Goal: Task Accomplishment & Management: Manage account settings

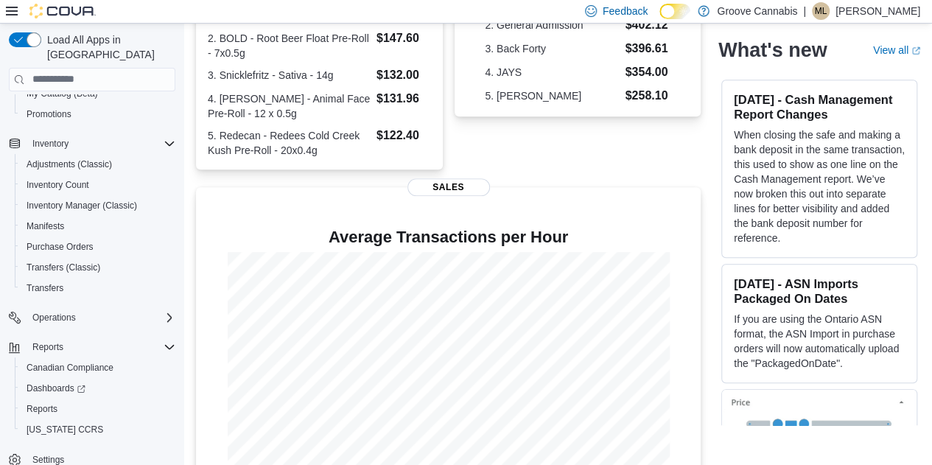
scroll to position [416, 0]
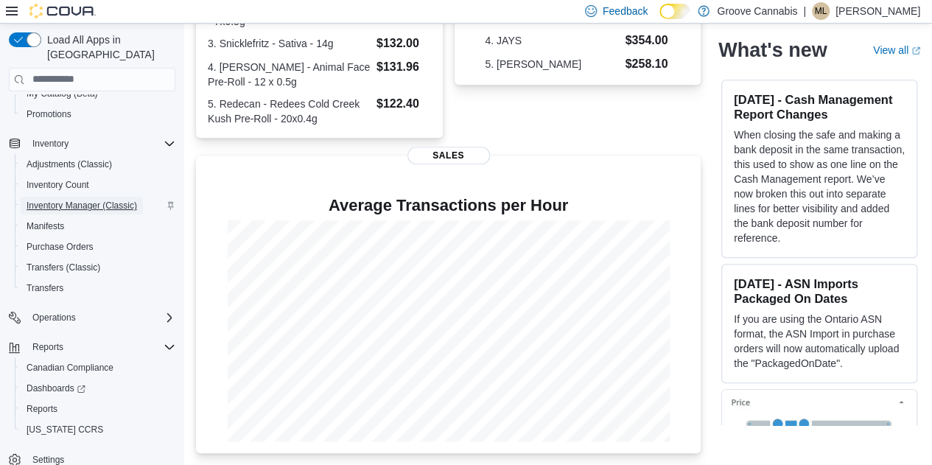
click at [48, 200] on span "Inventory Manager (Classic)" at bounding box center [82, 206] width 111 height 12
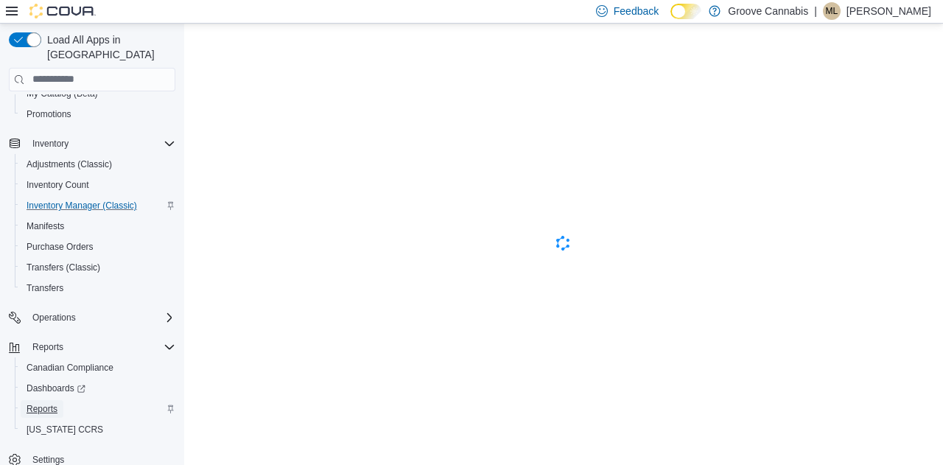
click at [37, 403] on span "Reports" at bounding box center [42, 409] width 31 height 12
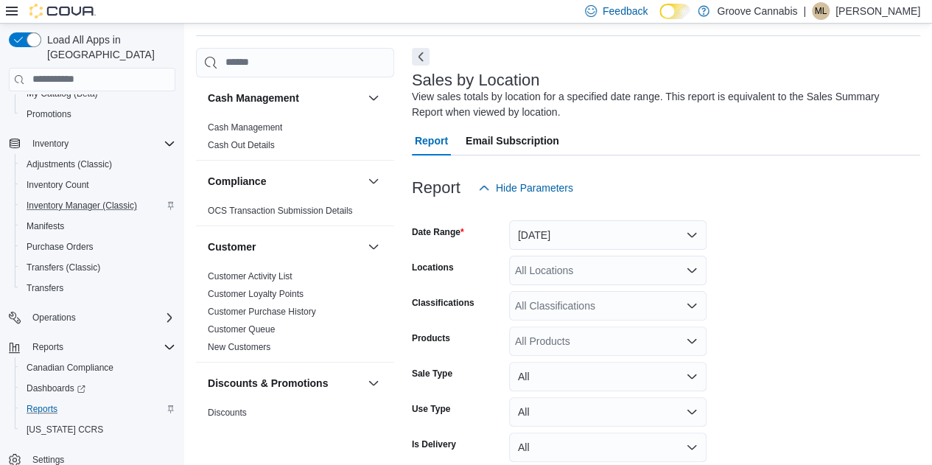
scroll to position [49, 0]
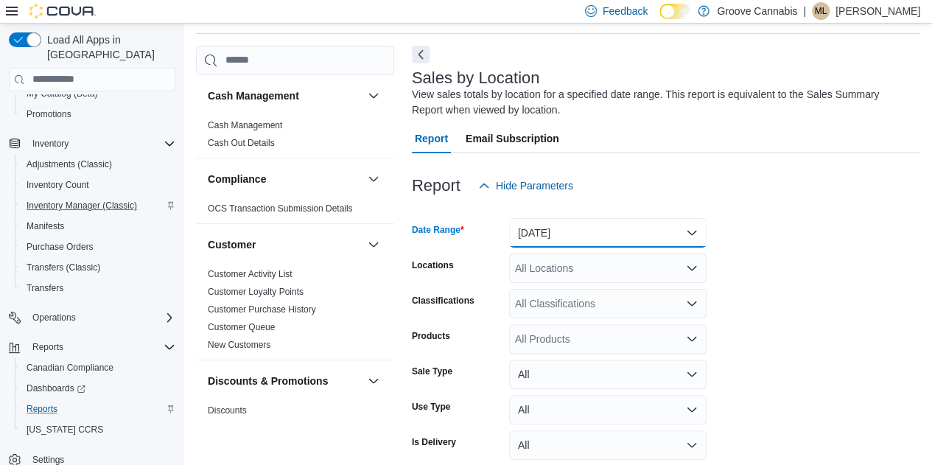
click at [573, 229] on button "Yesterday" at bounding box center [607, 232] width 197 height 29
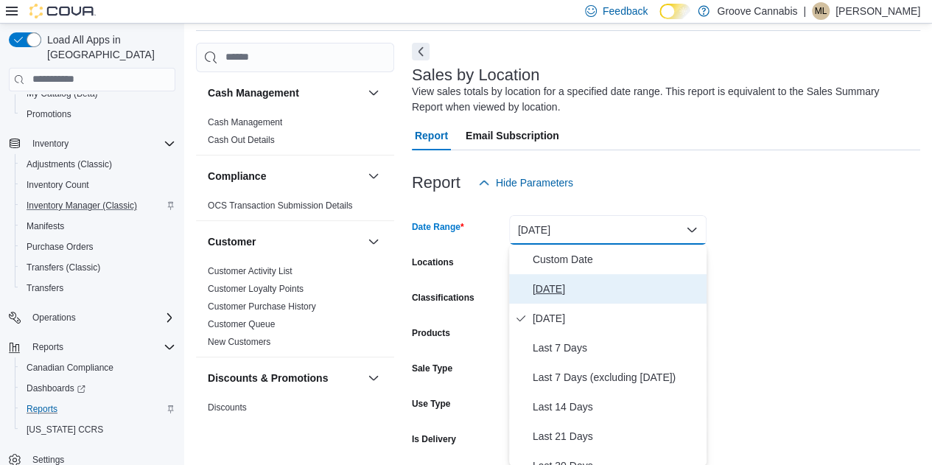
click at [553, 293] on span "Today" at bounding box center [617, 289] width 168 height 18
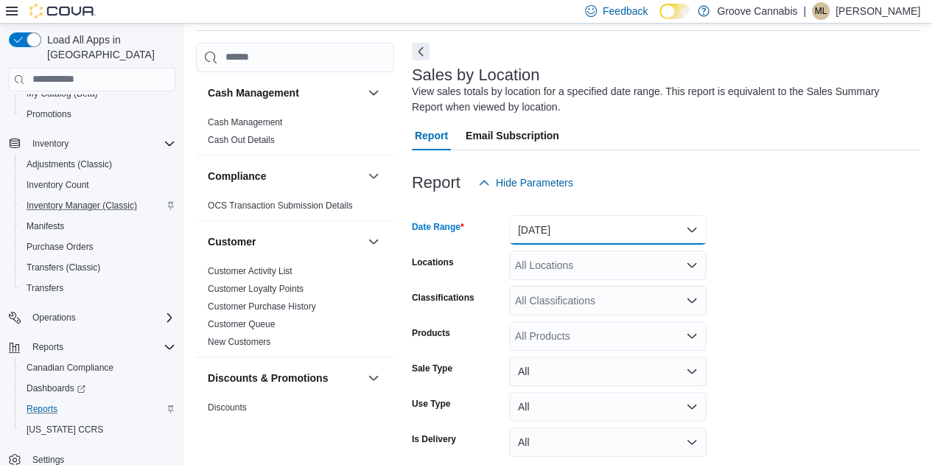
scroll to position [114, 0]
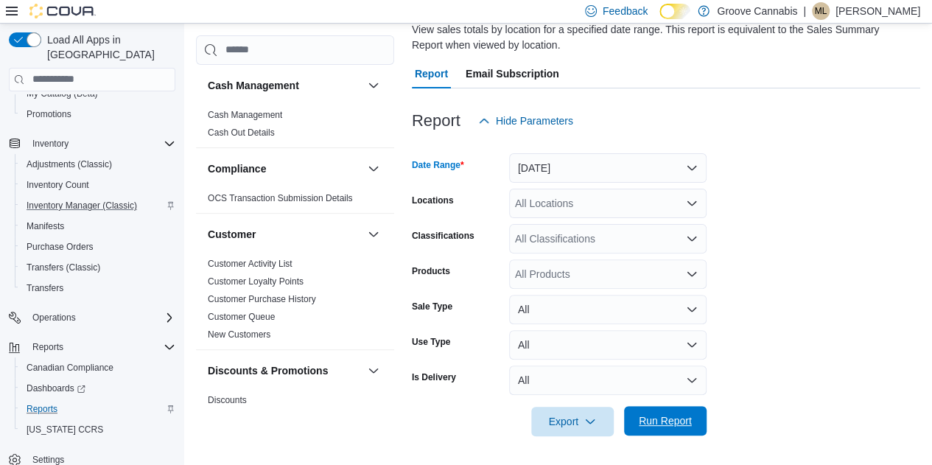
click at [670, 425] on span "Run Report" at bounding box center [665, 420] width 53 height 15
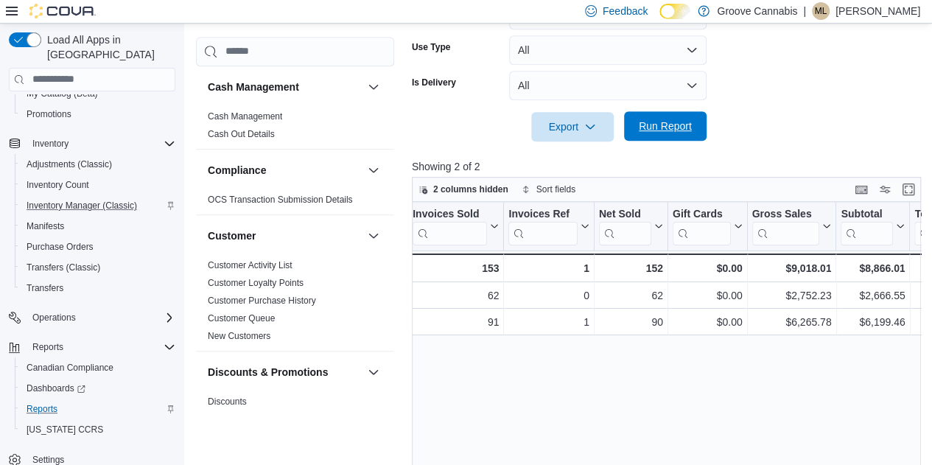
scroll to position [0, 206]
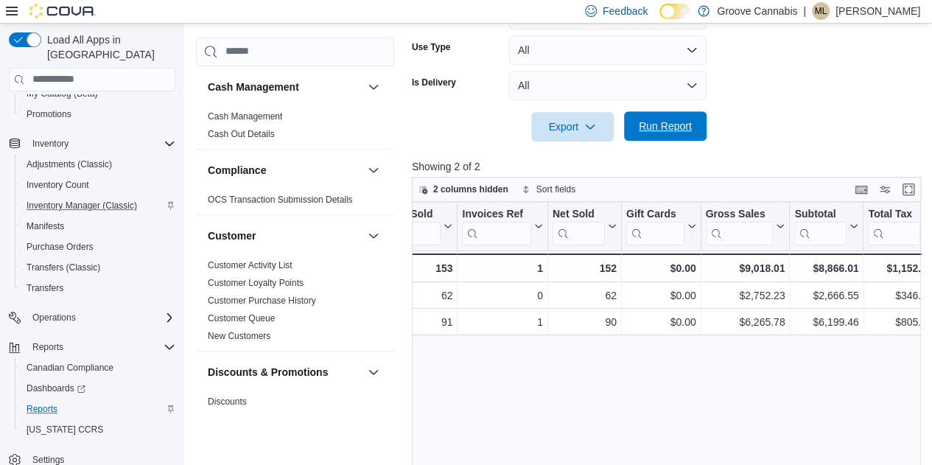
click at [673, 119] on span "Run Report" at bounding box center [665, 126] width 53 height 15
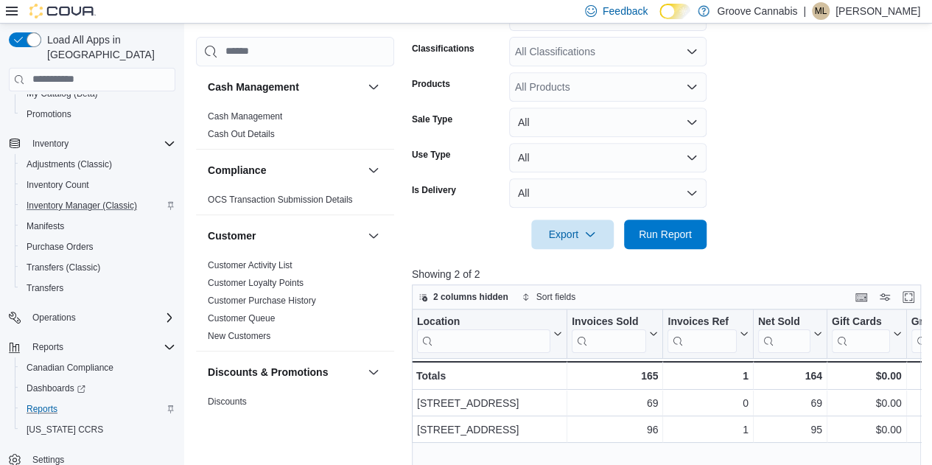
scroll to position [303, 0]
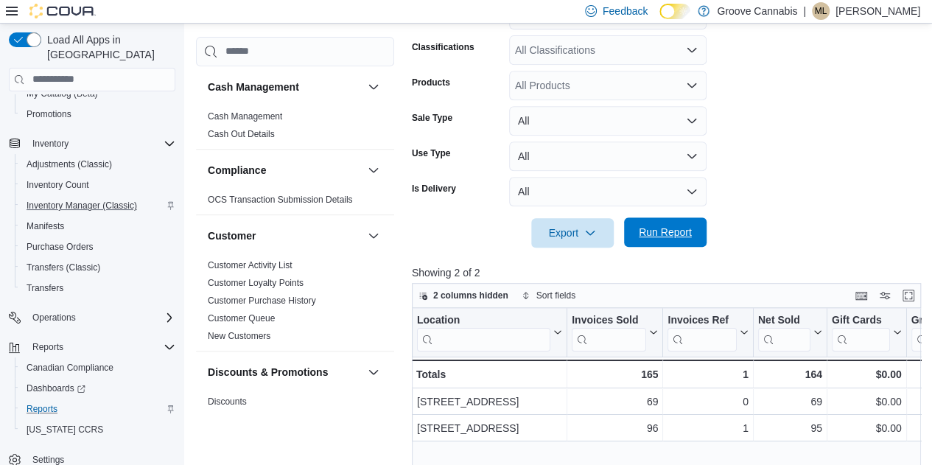
click at [665, 234] on span "Run Report" at bounding box center [665, 232] width 53 height 15
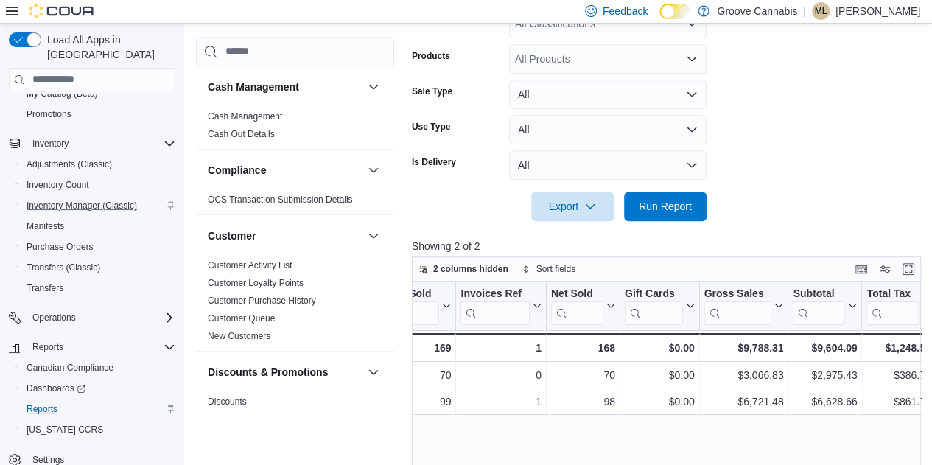
scroll to position [0, 209]
drag, startPoint x: 661, startPoint y: 211, endPoint x: 653, endPoint y: 202, distance: 12.5
click at [653, 202] on span "Run Report" at bounding box center [665, 205] width 53 height 15
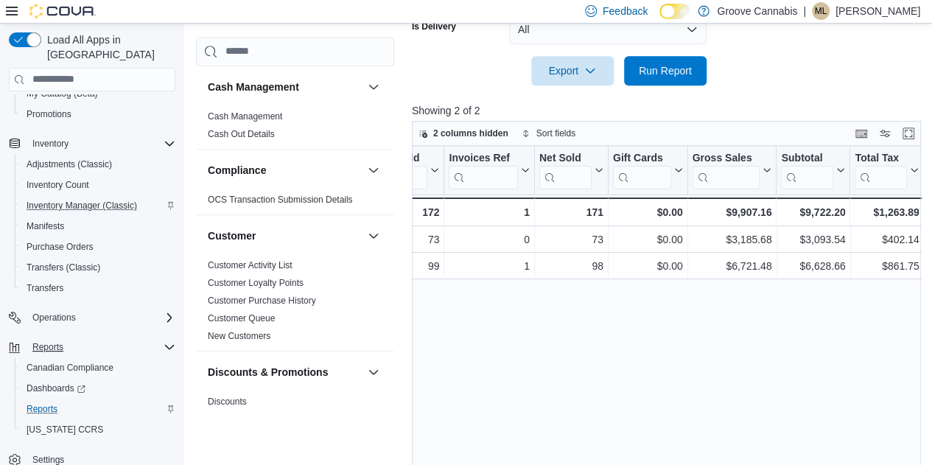
scroll to position [467, 0]
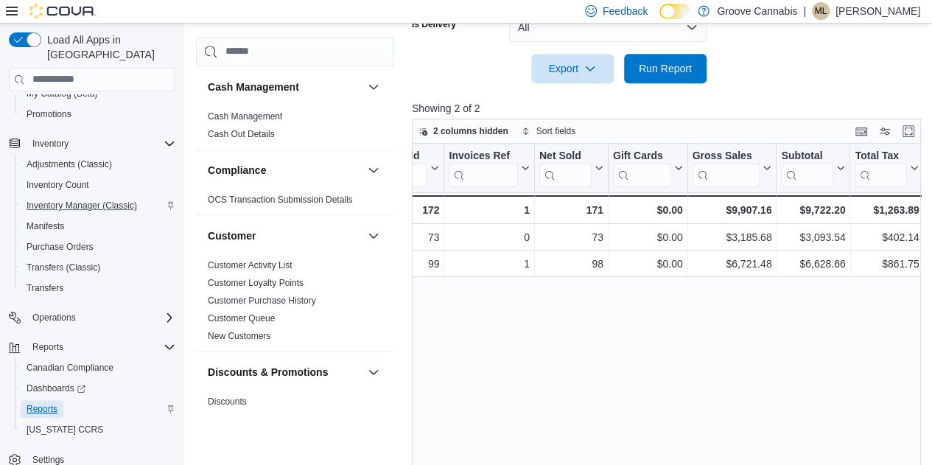
click at [47, 403] on span "Reports" at bounding box center [42, 409] width 31 height 12
click at [48, 403] on span "Reports" at bounding box center [42, 409] width 31 height 12
click at [32, 403] on span "Reports" at bounding box center [42, 409] width 31 height 12
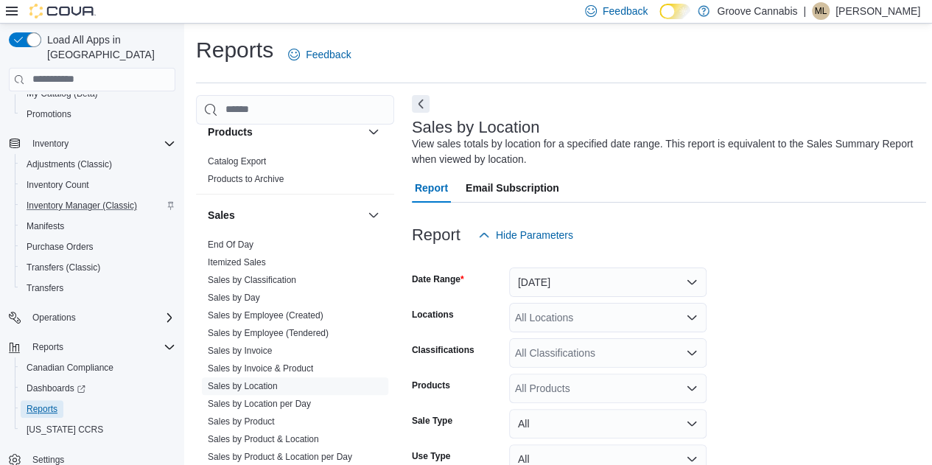
scroll to position [1028, 0]
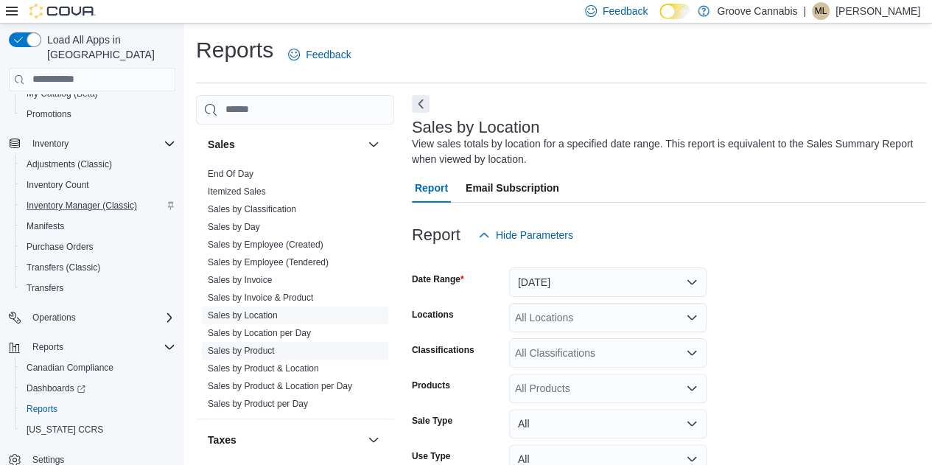
click at [242, 347] on link "Sales by Product" at bounding box center [241, 351] width 67 height 10
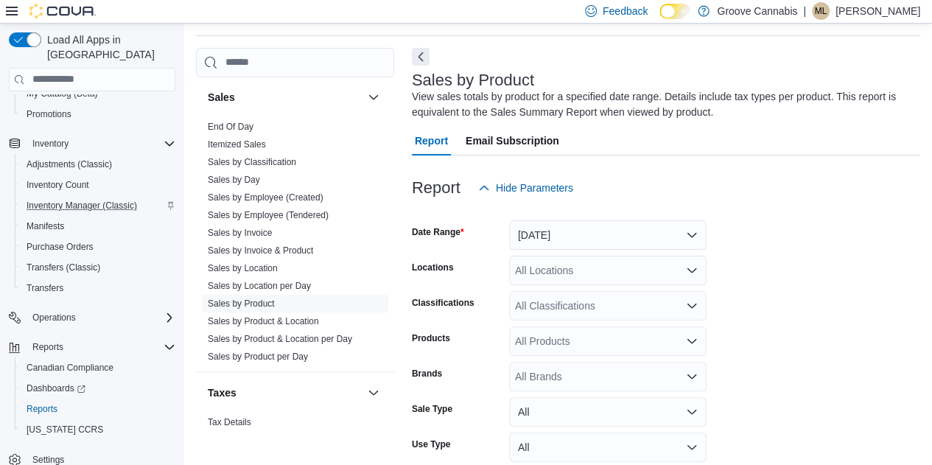
scroll to position [49, 0]
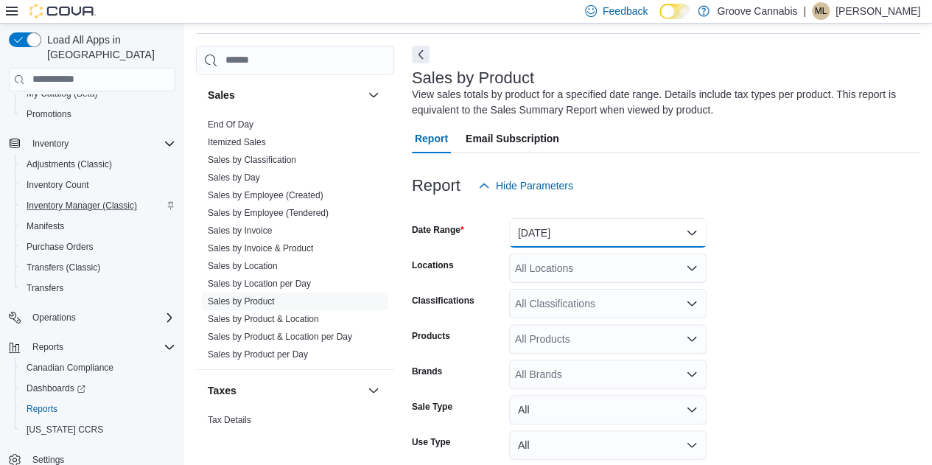
click at [684, 234] on button "Yesterday" at bounding box center [607, 232] width 197 height 29
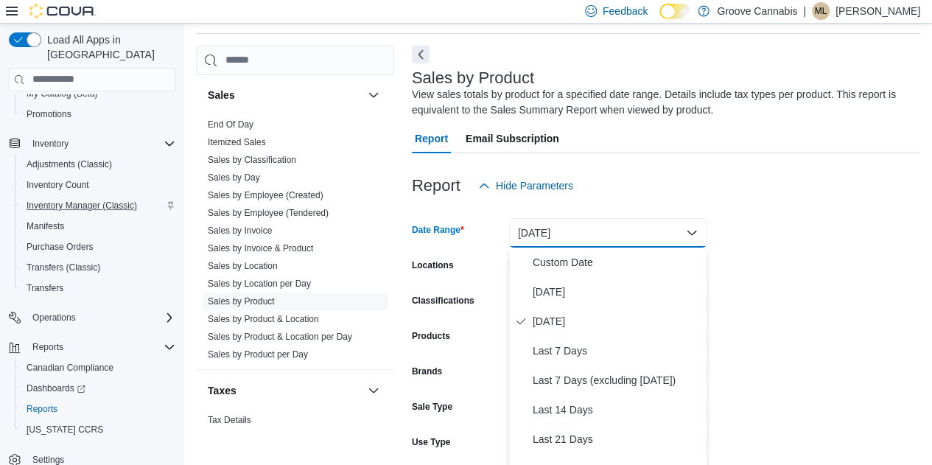
scroll to position [52, 0]
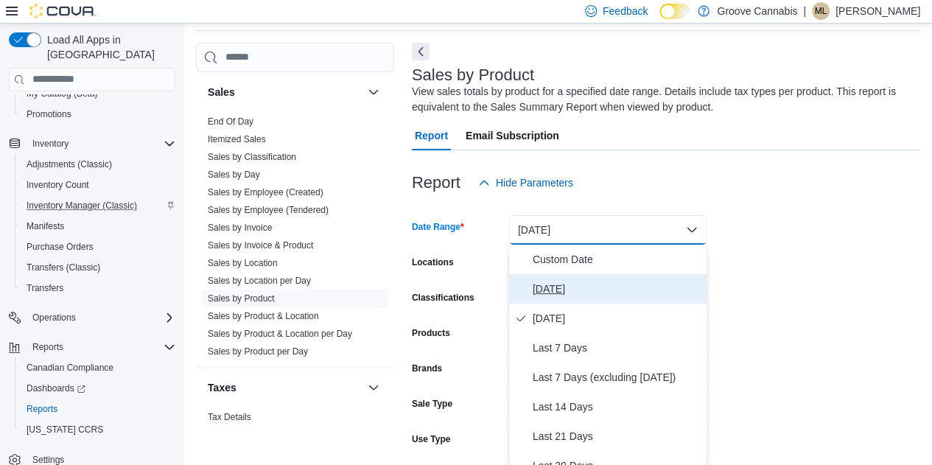
click at [541, 294] on span "Today" at bounding box center [617, 289] width 168 height 18
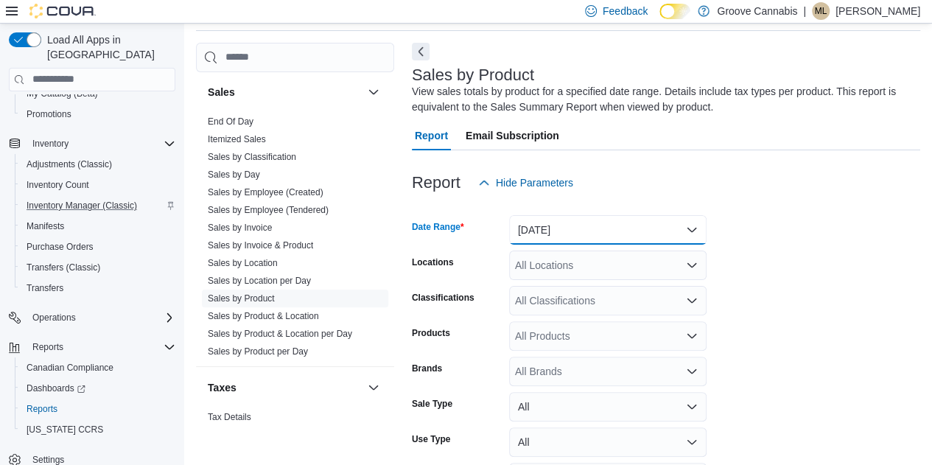
scroll to position [150, 0]
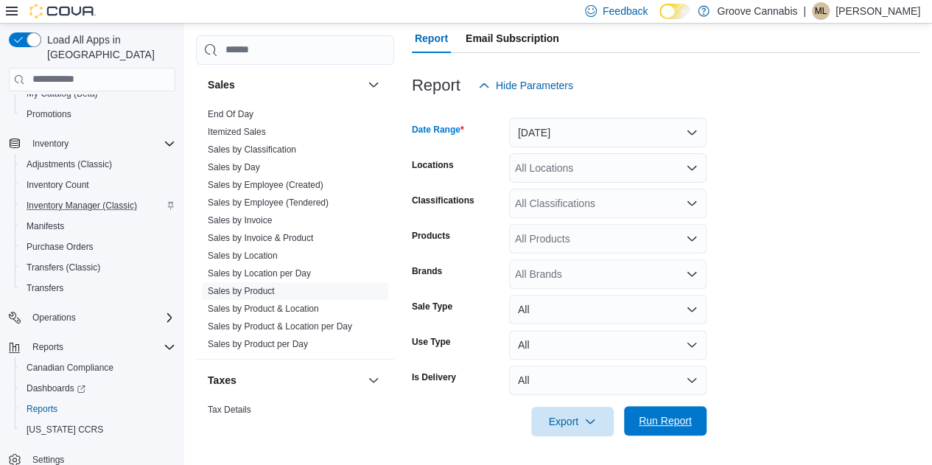
click at [669, 419] on span "Run Report" at bounding box center [665, 420] width 53 height 15
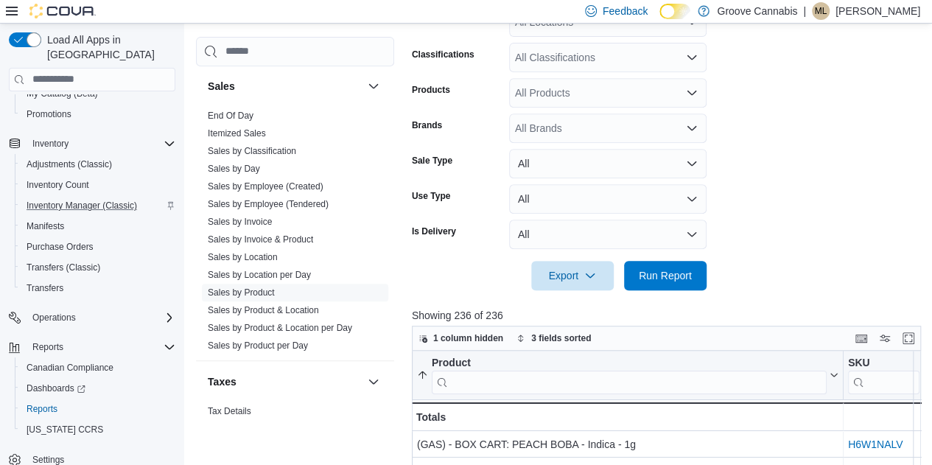
scroll to position [300, 0]
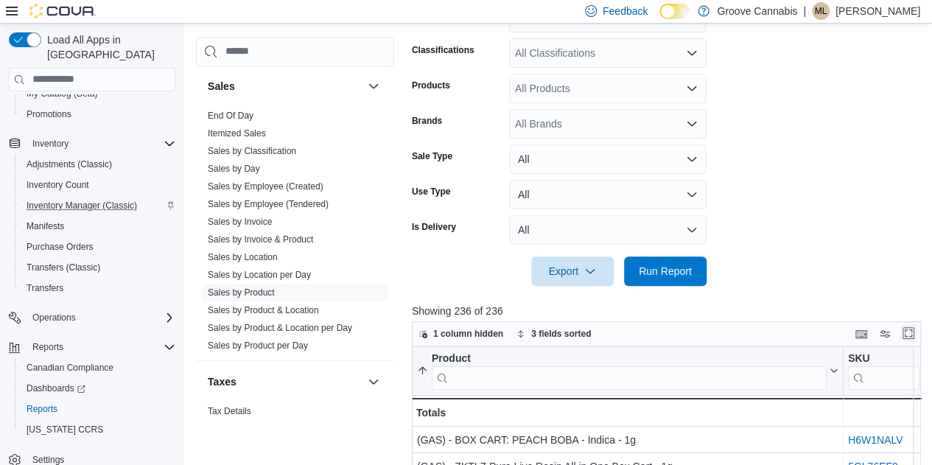
click at [912, 335] on button "Enter fullscreen" at bounding box center [909, 333] width 18 height 18
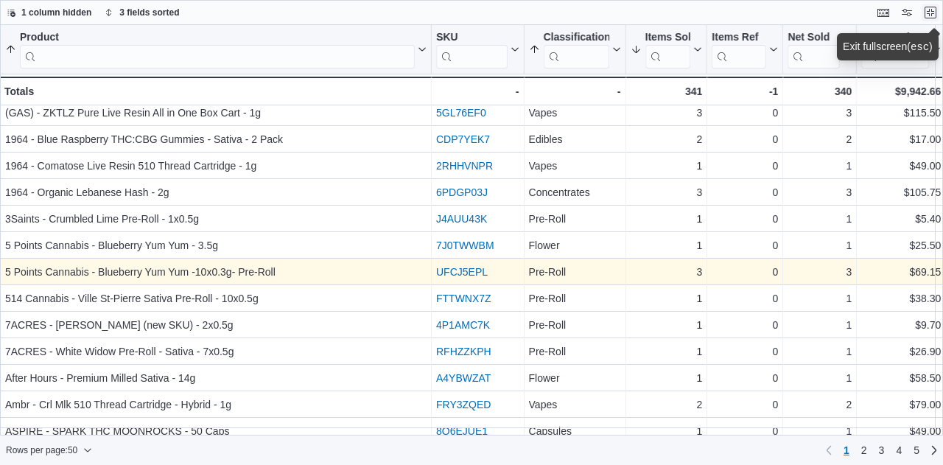
scroll to position [50, 0]
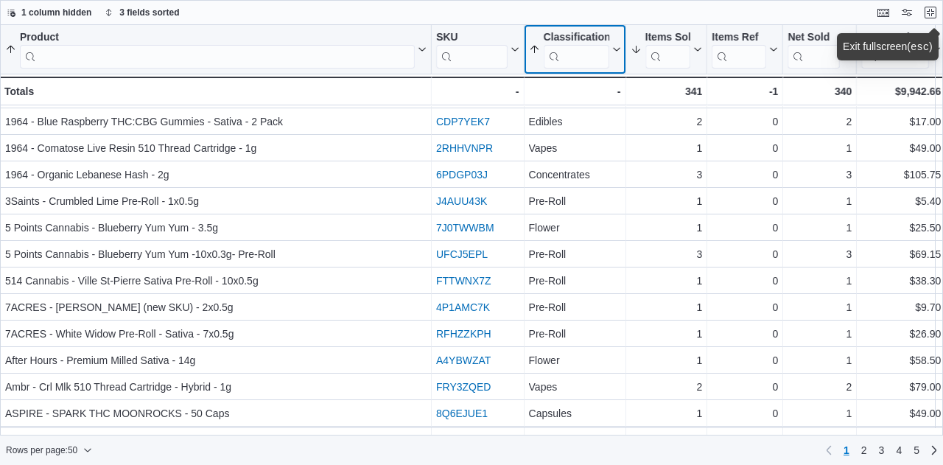
click at [614, 52] on icon at bounding box center [615, 49] width 12 height 9
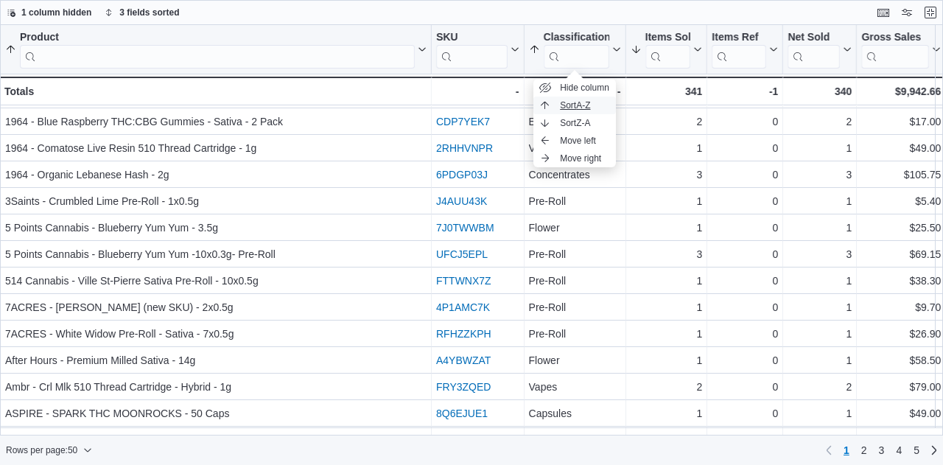
click at [569, 105] on span "Sort A-Z" at bounding box center [575, 105] width 30 height 12
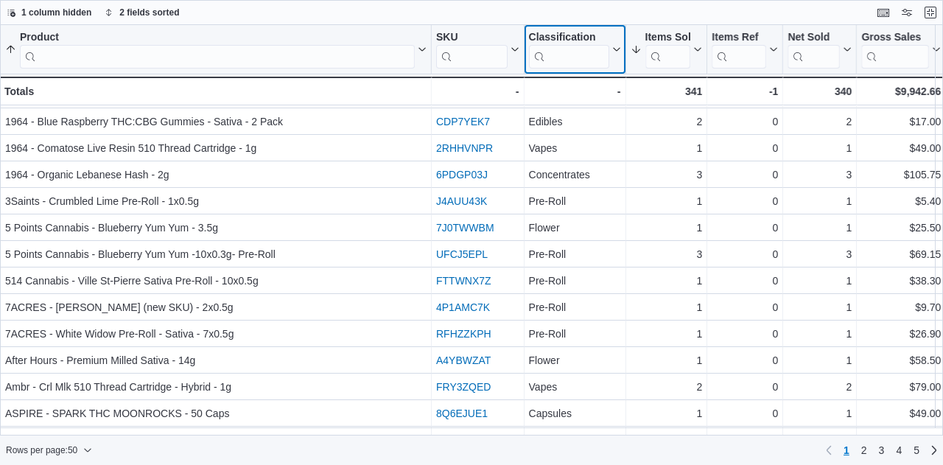
click at [616, 55] on button "Classification" at bounding box center [575, 50] width 92 height 38
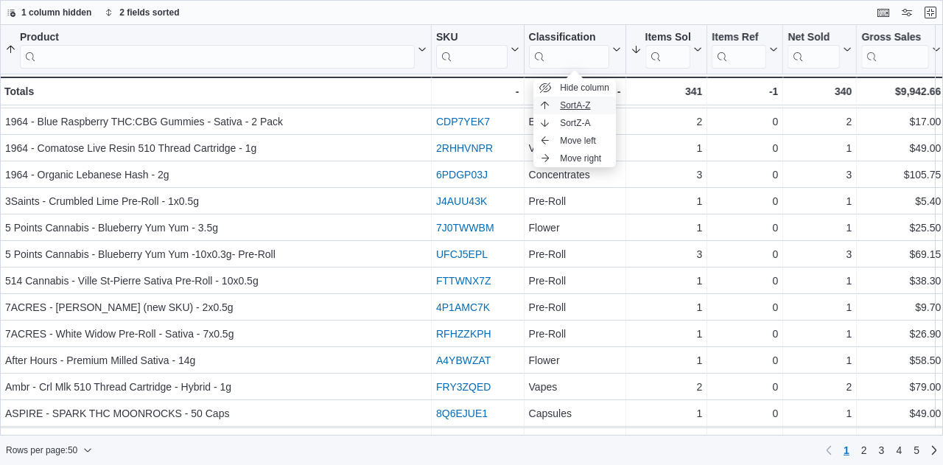
click at [575, 110] on span "Sort A-Z" at bounding box center [575, 105] width 30 height 12
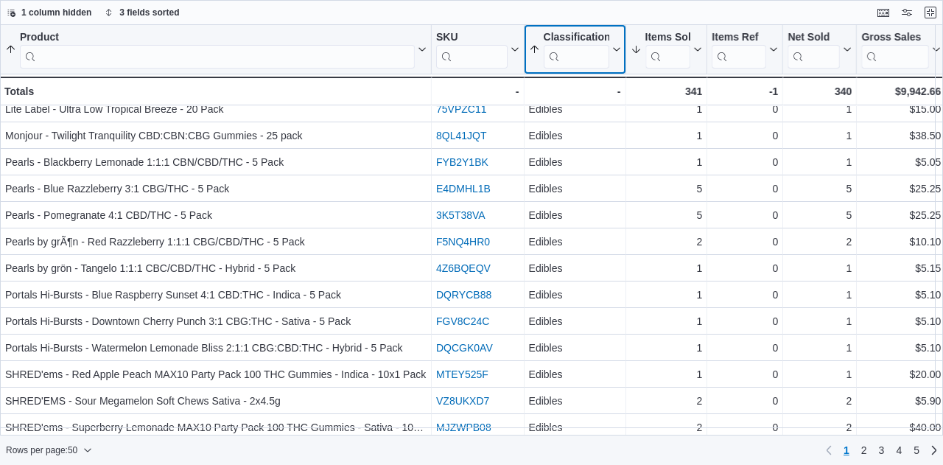
scroll to position [1003, 0]
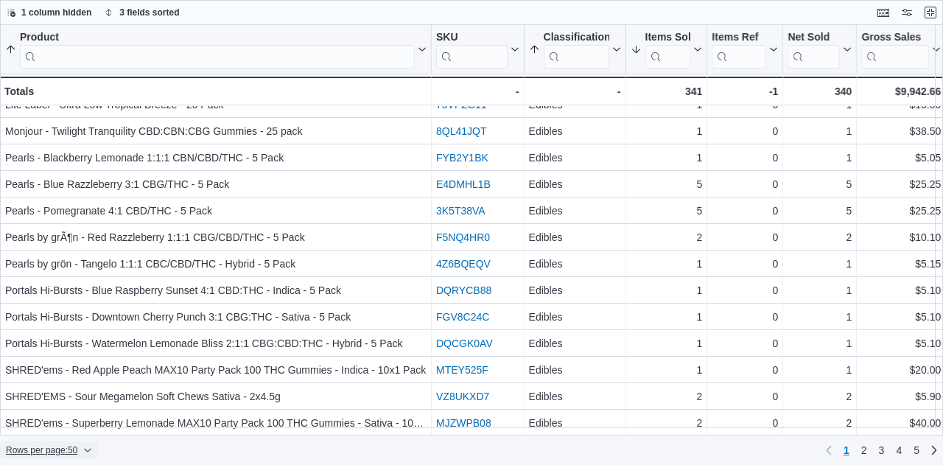
click at [56, 450] on span "Rows per page : 50" at bounding box center [41, 450] width 71 height 12
click at [83, 419] on span "100 rows" at bounding box center [68, 421] width 47 height 12
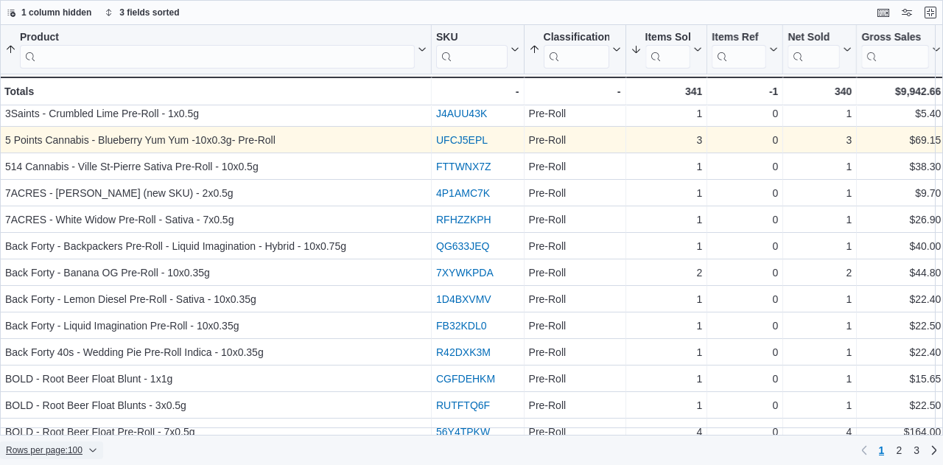
scroll to position [2329, 0]
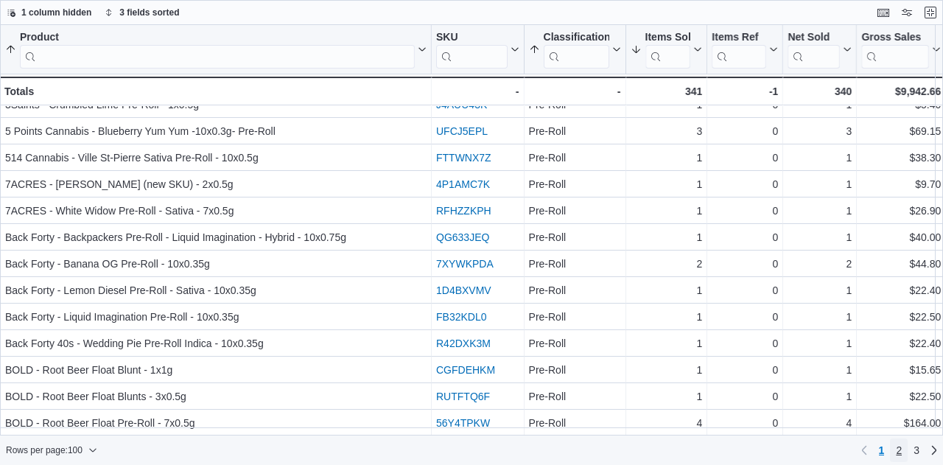
click at [897, 455] on span "2" at bounding box center [899, 450] width 6 height 15
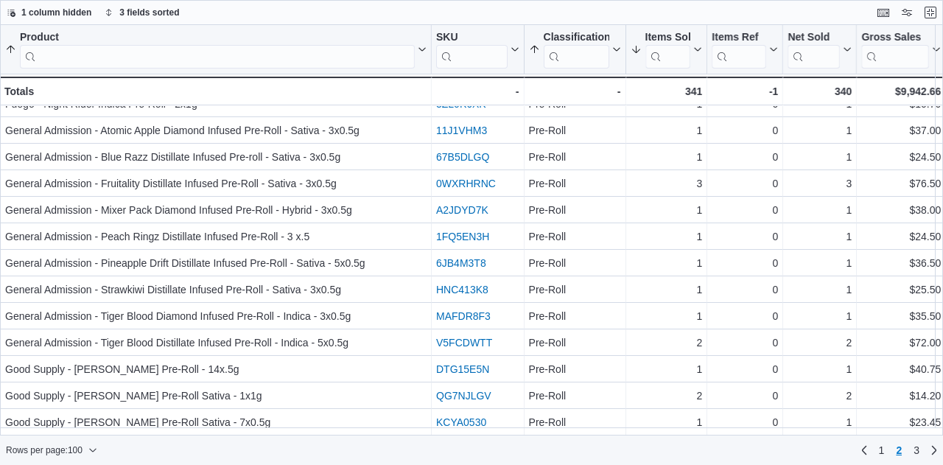
scroll to position [466, 0]
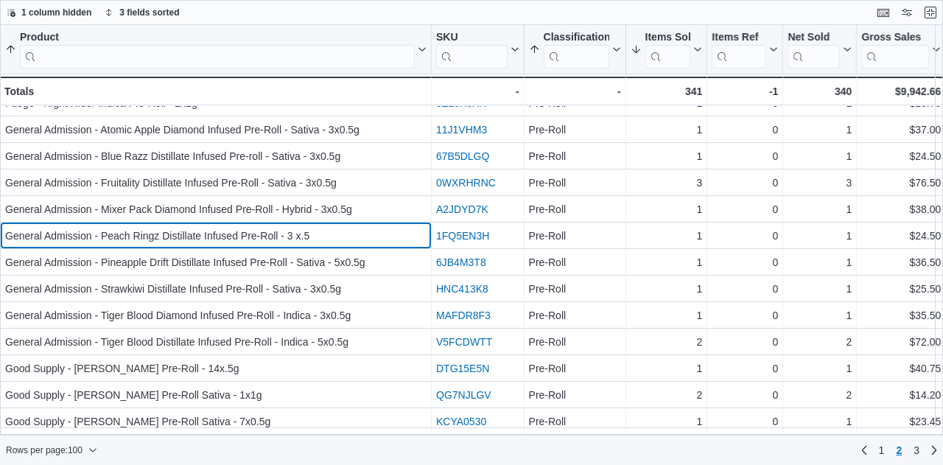
click at [55, 236] on div "General Admission - Peach Ringz Distillate Infused Pre-Roll - 3 x.5" at bounding box center [215, 236] width 421 height 18
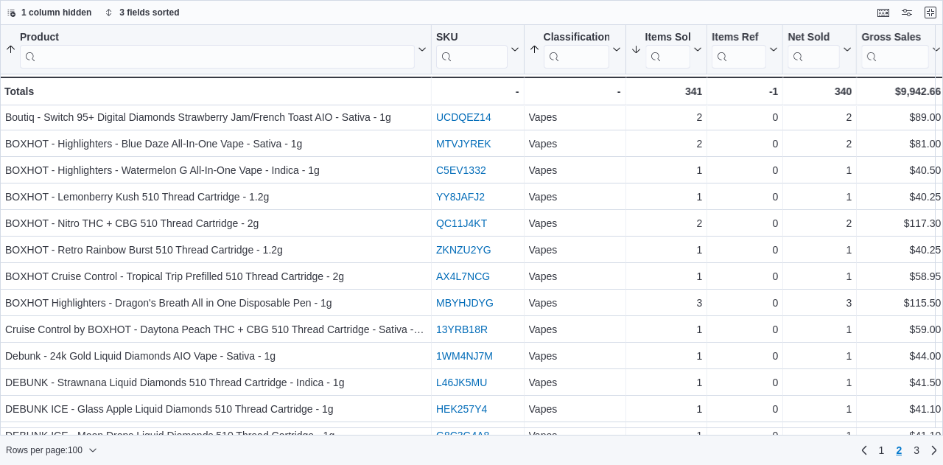
scroll to position [2329, 0]
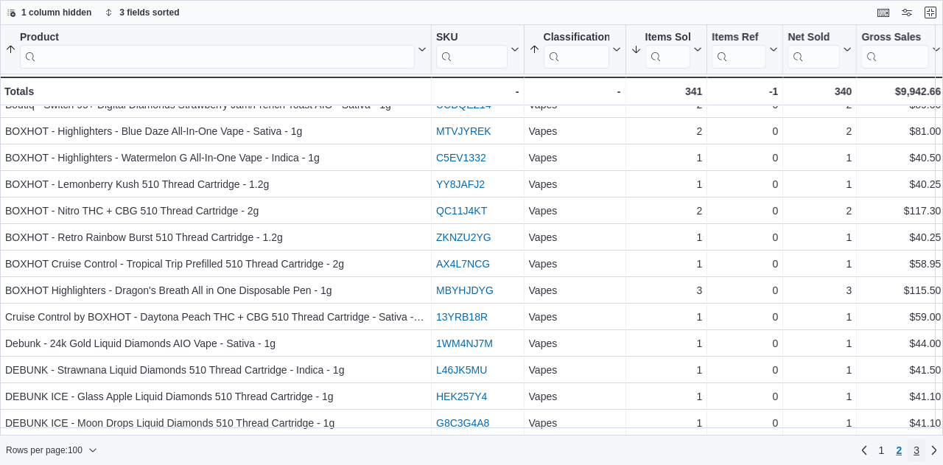
click at [917, 453] on span "3" at bounding box center [917, 450] width 6 height 15
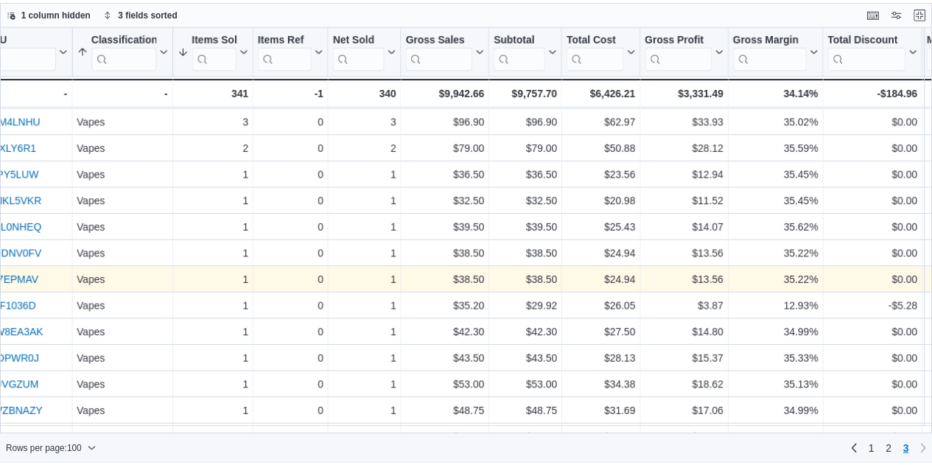
scroll to position [502, 453]
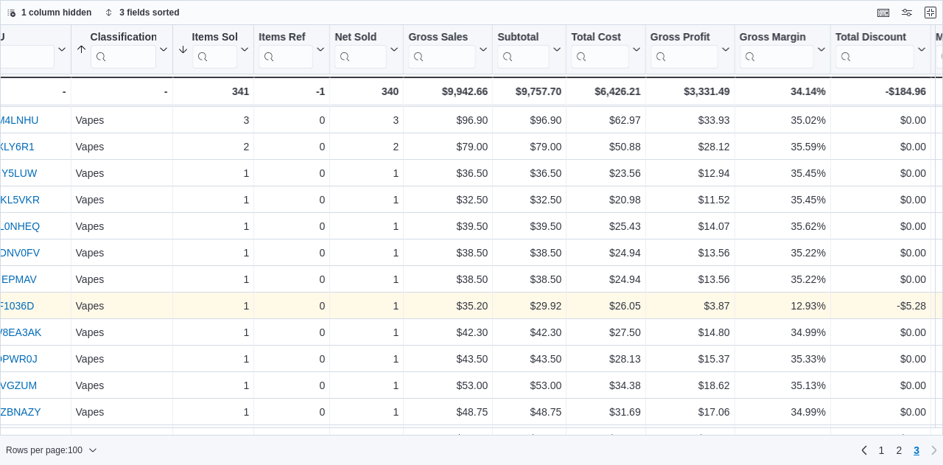
click at [9, 305] on link "YUF1036D" at bounding box center [8, 306] width 51 height 12
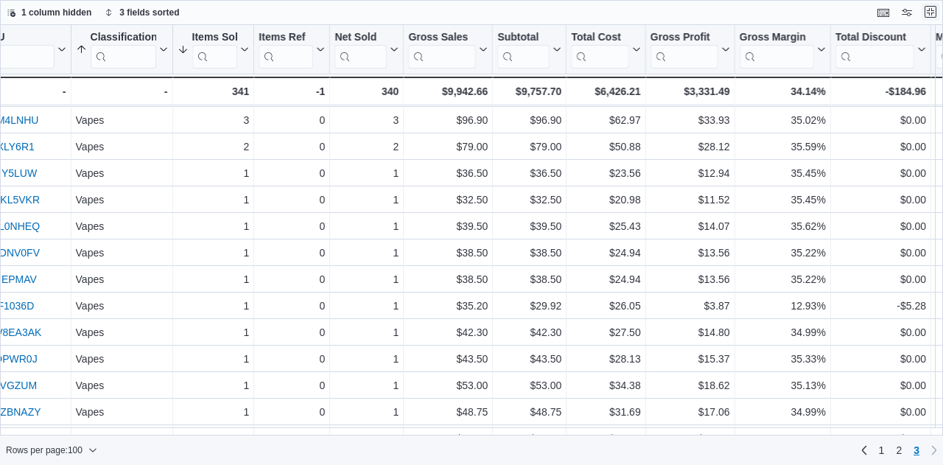
click at [931, 13] on button "Exit fullscreen" at bounding box center [931, 12] width 18 height 18
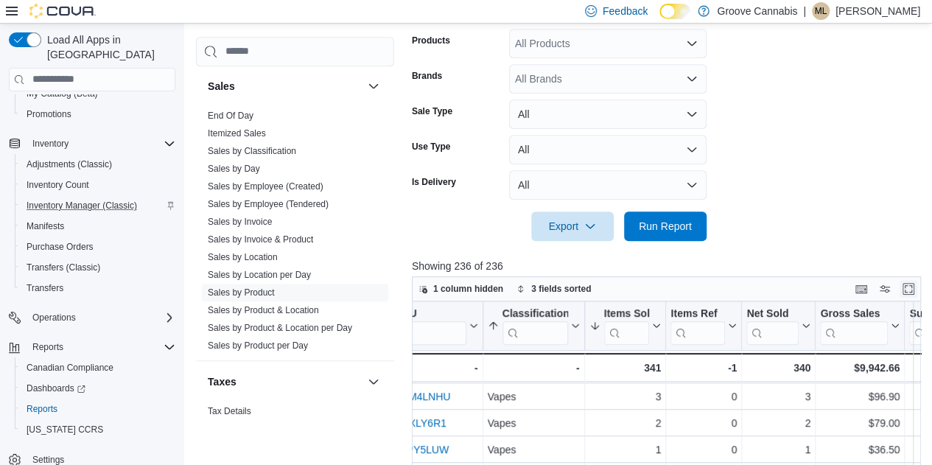
scroll to position [359, 0]
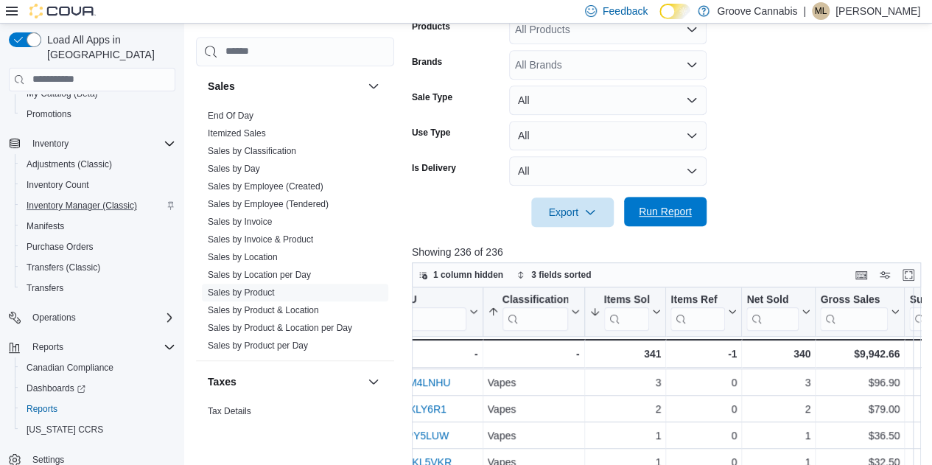
click at [671, 210] on span "Run Report" at bounding box center [665, 211] width 53 height 15
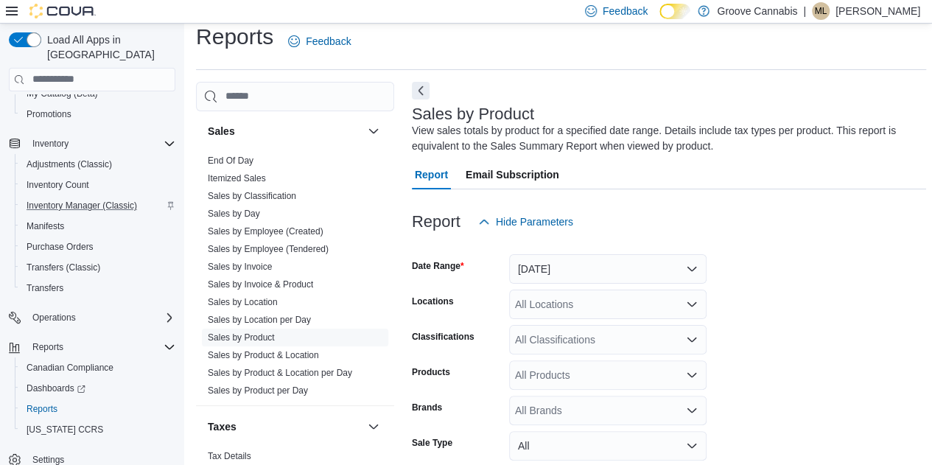
scroll to position [4, 0]
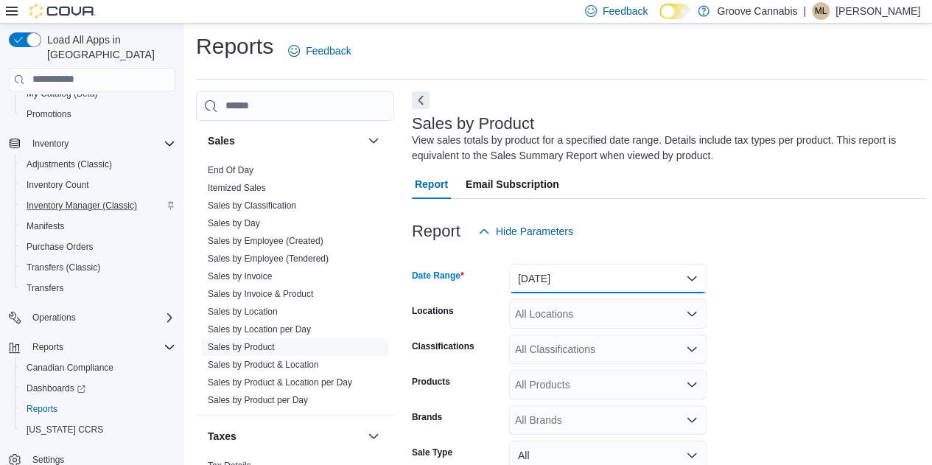
click at [690, 282] on button "Today" at bounding box center [607, 278] width 197 height 29
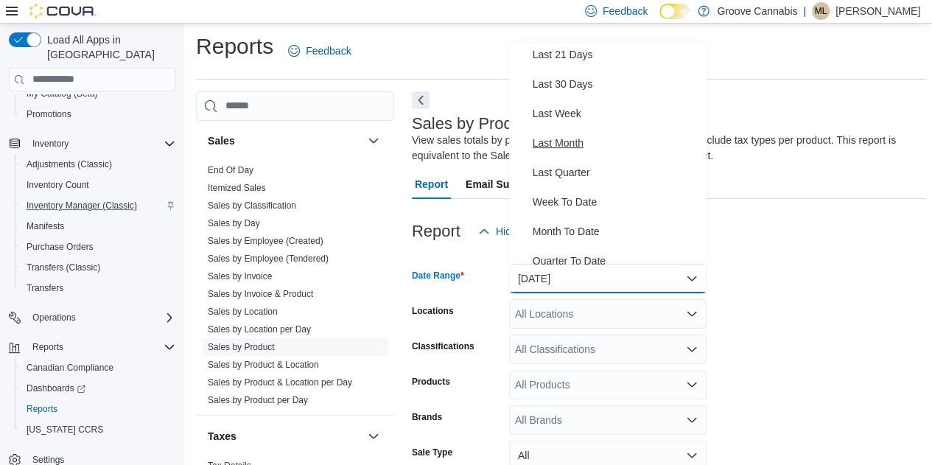
scroll to position [181, 0]
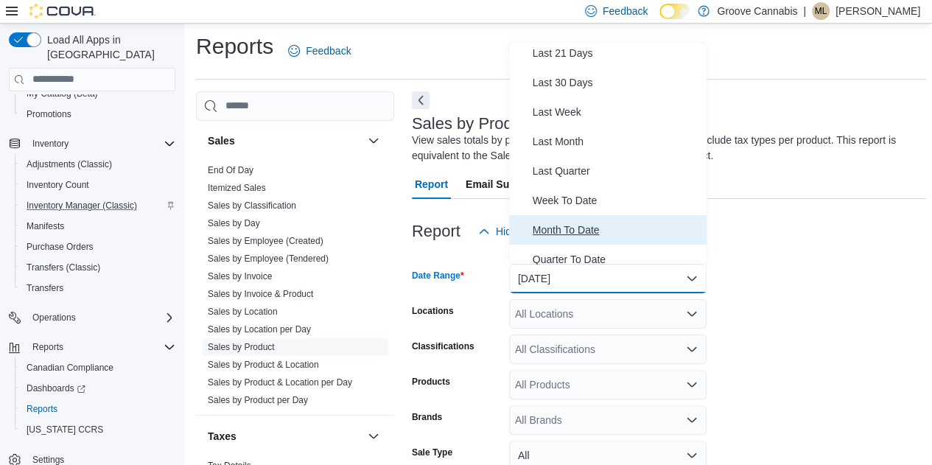
click at [556, 228] on span "Month To Date" at bounding box center [617, 230] width 168 height 18
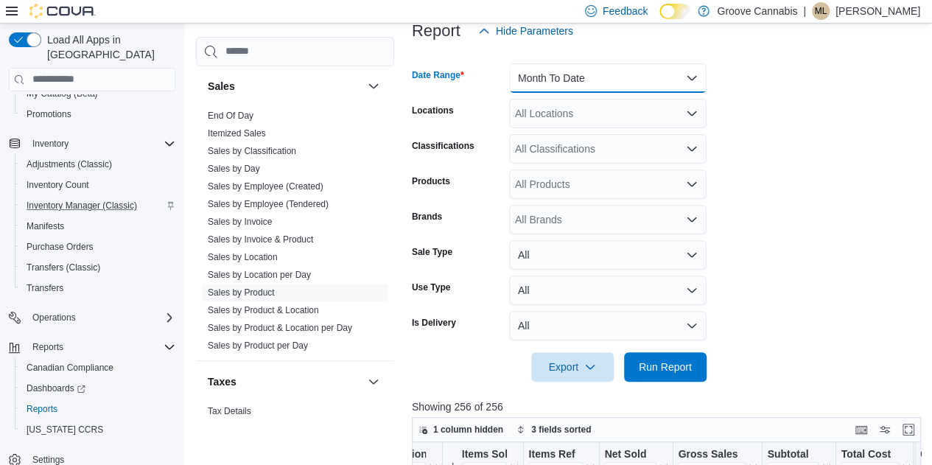
scroll to position [207, 0]
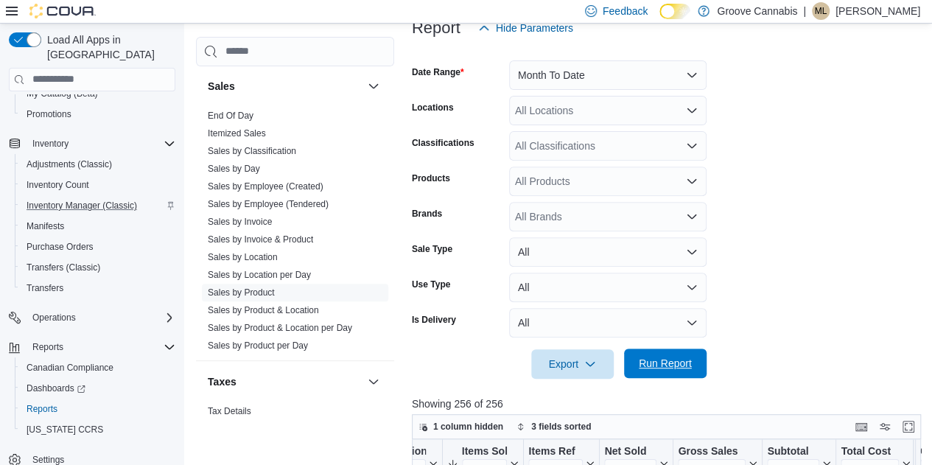
click at [663, 363] on span "Run Report" at bounding box center [665, 363] width 53 height 15
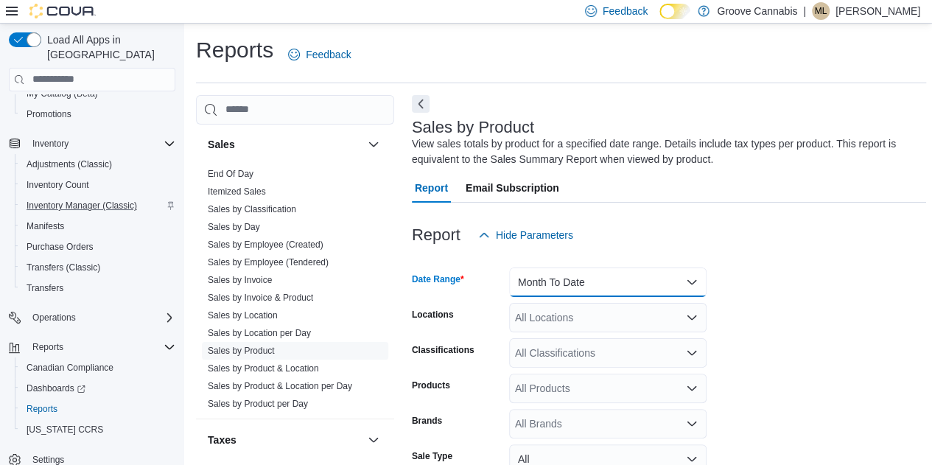
click at [693, 285] on button "Month To Date" at bounding box center [607, 281] width 197 height 29
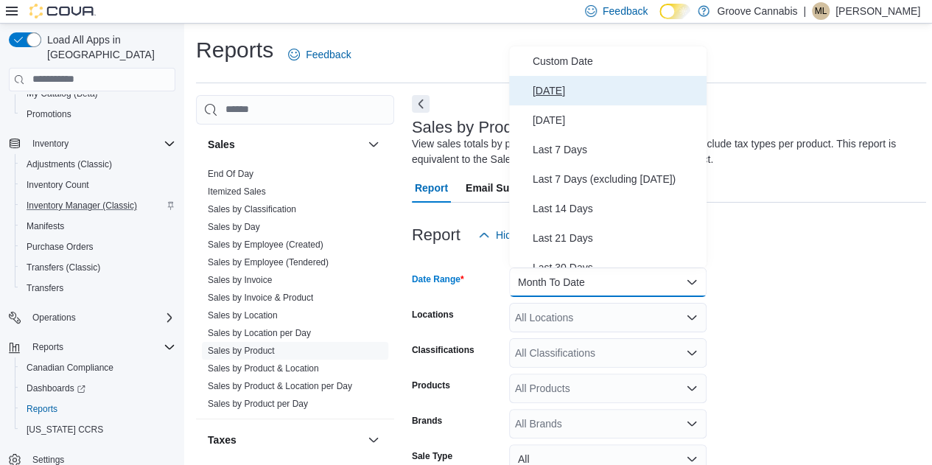
click at [553, 92] on span "Today" at bounding box center [617, 91] width 168 height 18
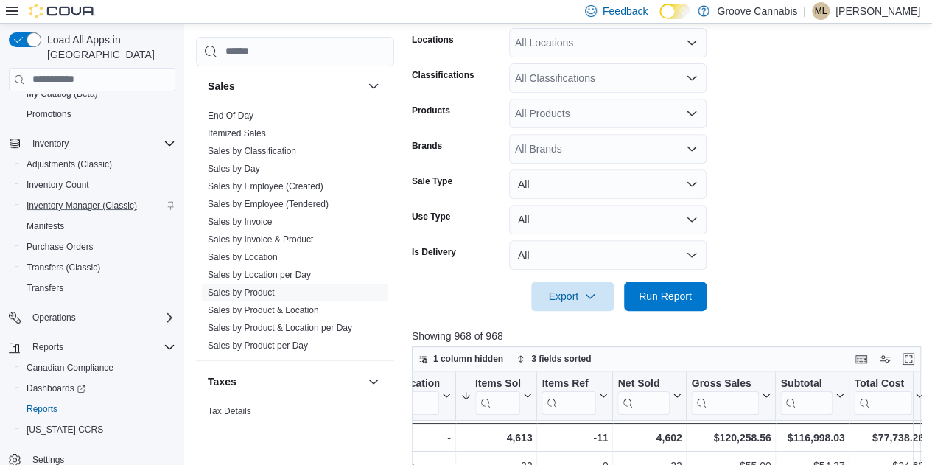
scroll to position [276, 0]
click at [669, 299] on span "Run Report" at bounding box center [665, 294] width 53 height 15
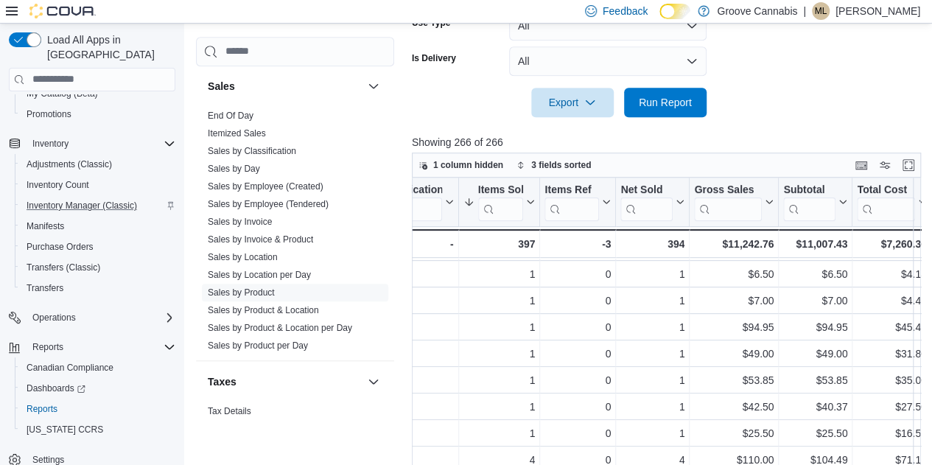
scroll to position [342, 585]
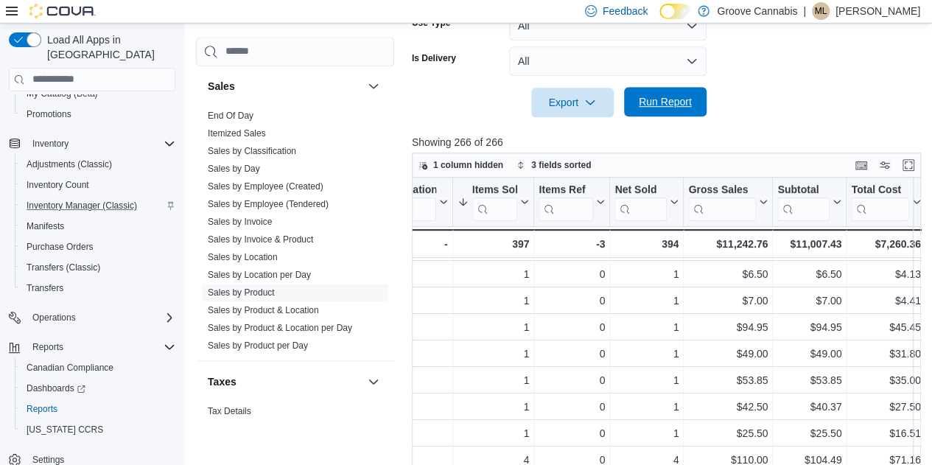
click at [657, 98] on span "Run Report" at bounding box center [665, 101] width 53 height 15
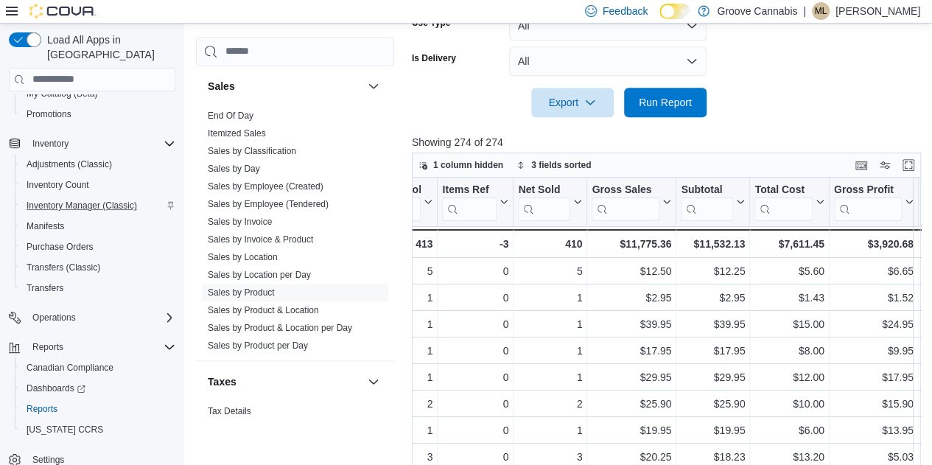
scroll to position [0, 682]
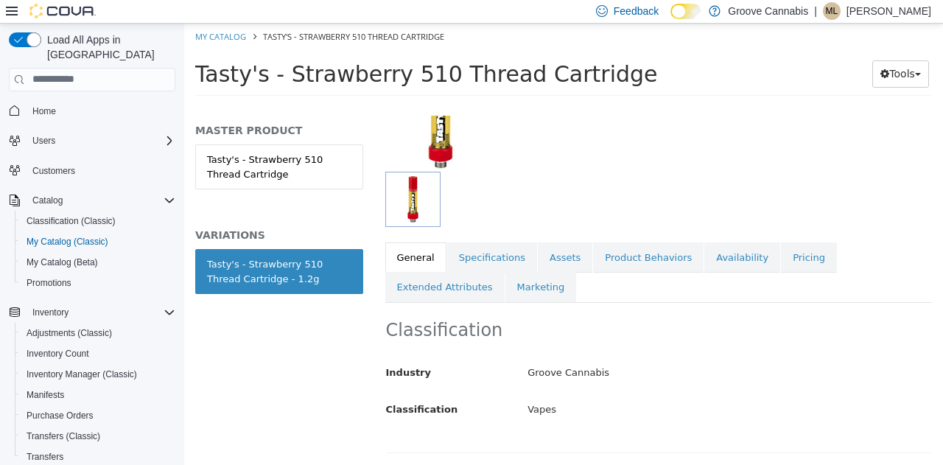
scroll to position [141, 0]
click at [781, 247] on link "Pricing" at bounding box center [809, 256] width 56 height 31
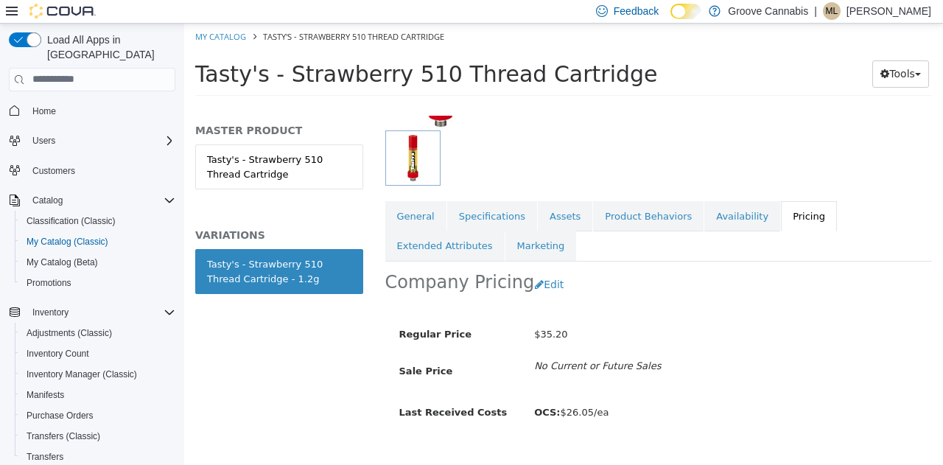
scroll to position [217, 0]
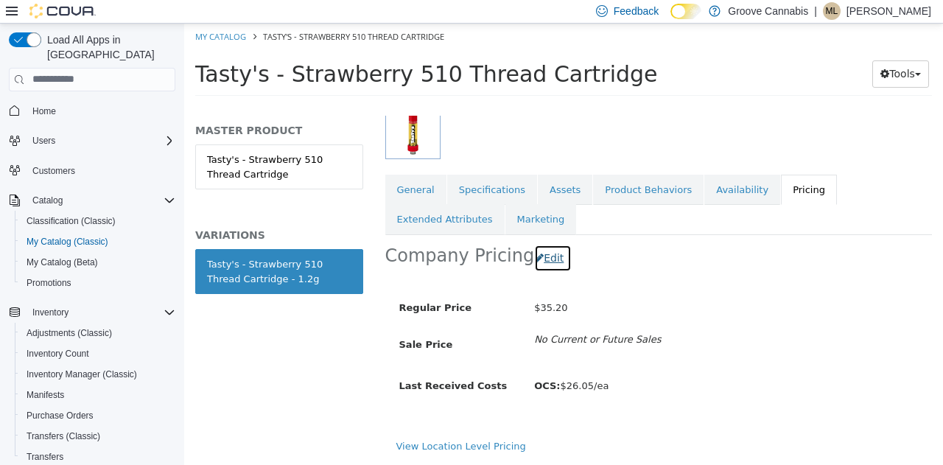
click at [542, 252] on button "Edit" at bounding box center [553, 257] width 38 height 27
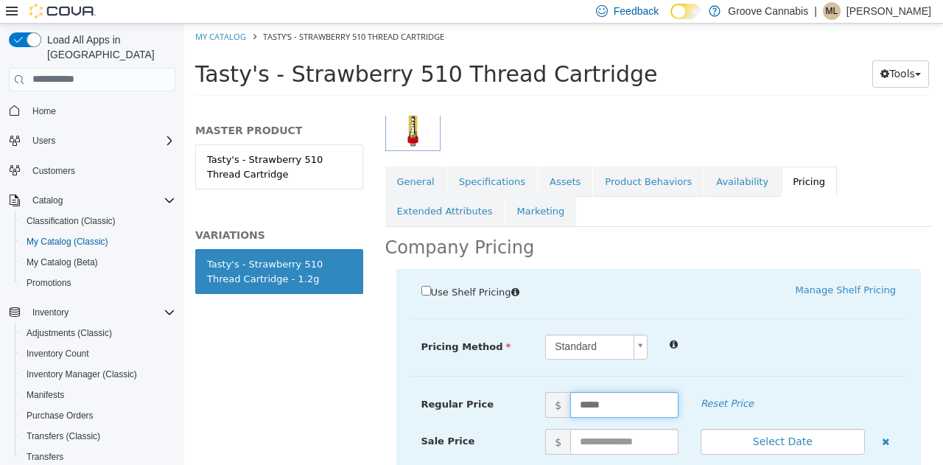
drag, startPoint x: 606, startPoint y: 410, endPoint x: 566, endPoint y: 411, distance: 40.5
click at [570, 411] on input "*****" at bounding box center [624, 404] width 108 height 26
type input "*****"
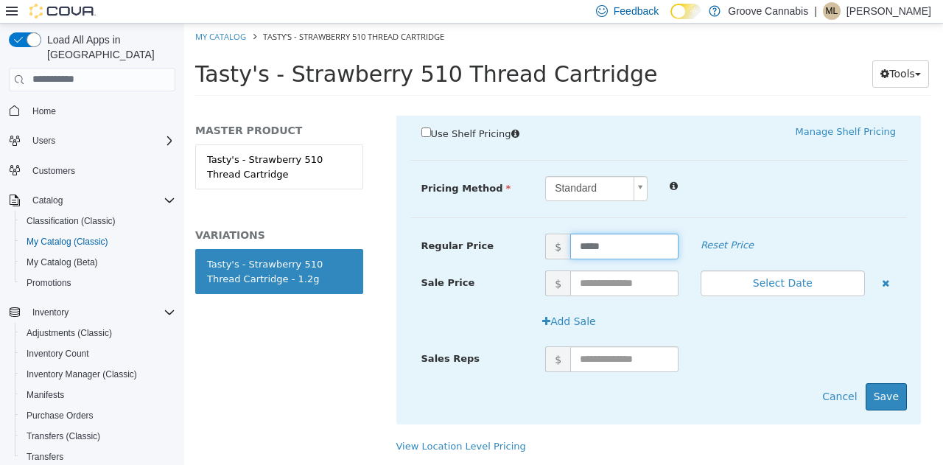
scroll to position [382, 0]
click at [873, 387] on button "Save" at bounding box center [886, 395] width 41 height 27
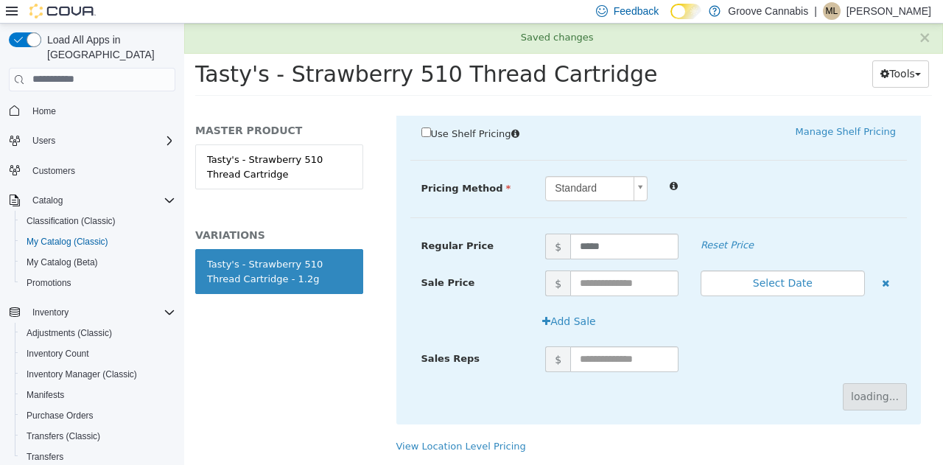
scroll to position [217, 0]
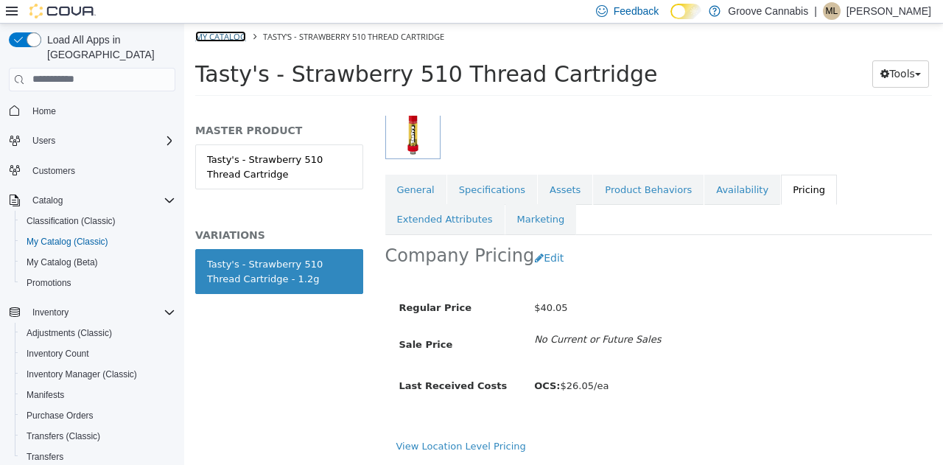
click at [226, 39] on link "My Catalog" at bounding box center [220, 35] width 51 height 11
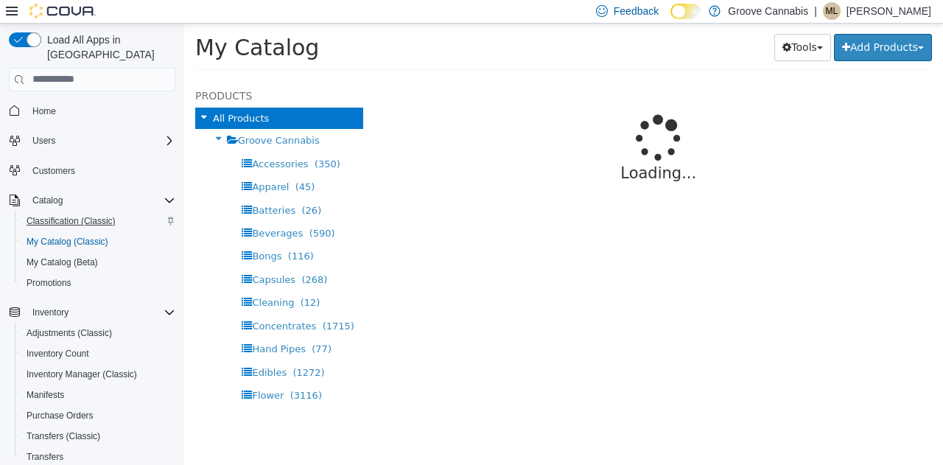
select select "**********"
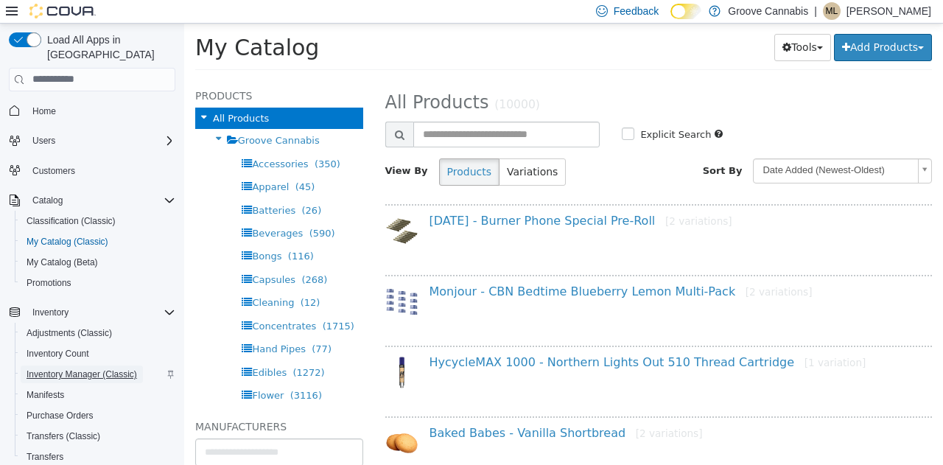
click at [48, 368] on span "Inventory Manager (Classic)" at bounding box center [82, 374] width 111 height 12
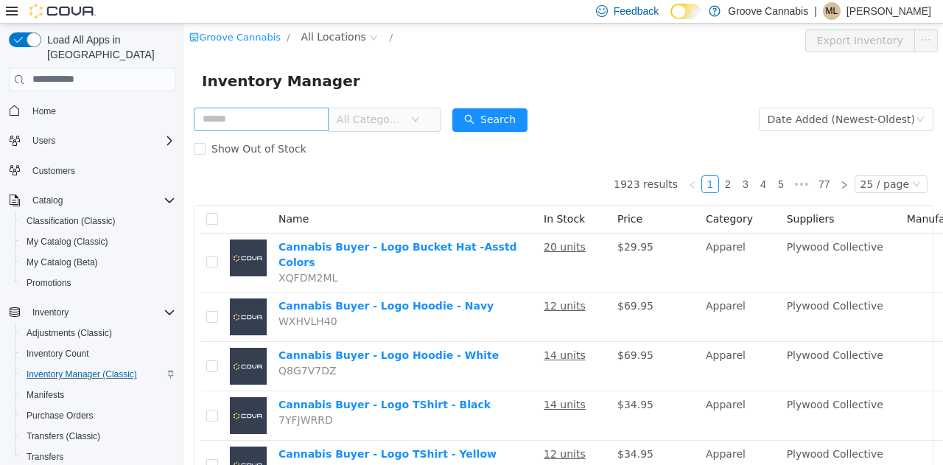
click at [224, 119] on input "text" at bounding box center [261, 119] width 135 height 24
type input "*******"
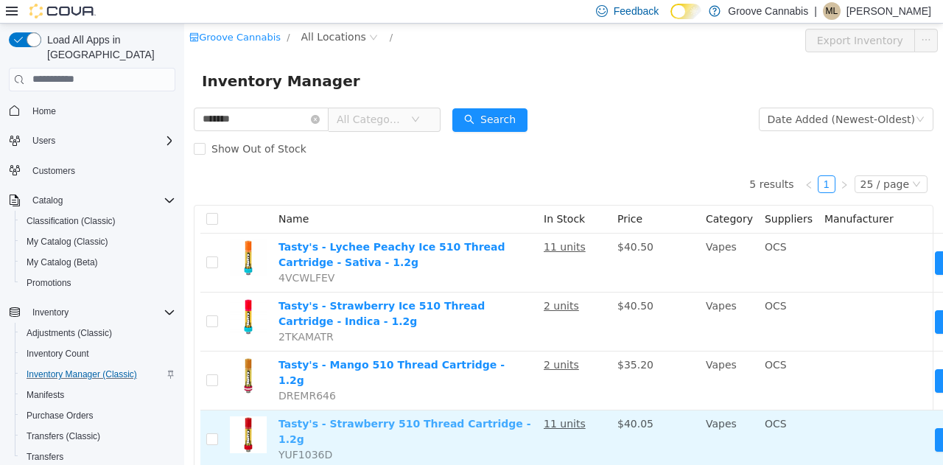
click at [407, 418] on link "Tasty's - Strawberry 510 Thread Cartridge - 1.2g" at bounding box center [404, 430] width 253 height 27
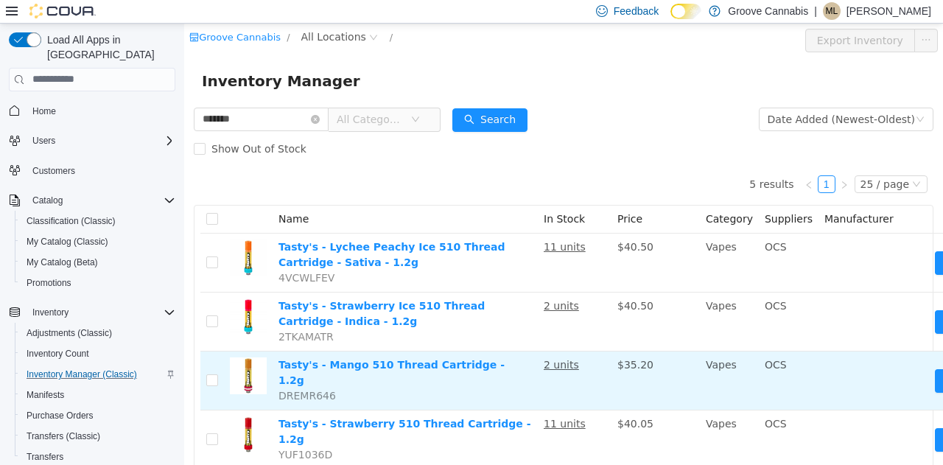
click at [416, 371] on td "Tasty's - Mango 510 Thread Cartridge - 1.2g DREMR646" at bounding box center [405, 380] width 265 height 59
click at [413, 361] on link "Tasty's - Mango 510 Thread Cartridge - 1.2g" at bounding box center [391, 371] width 226 height 27
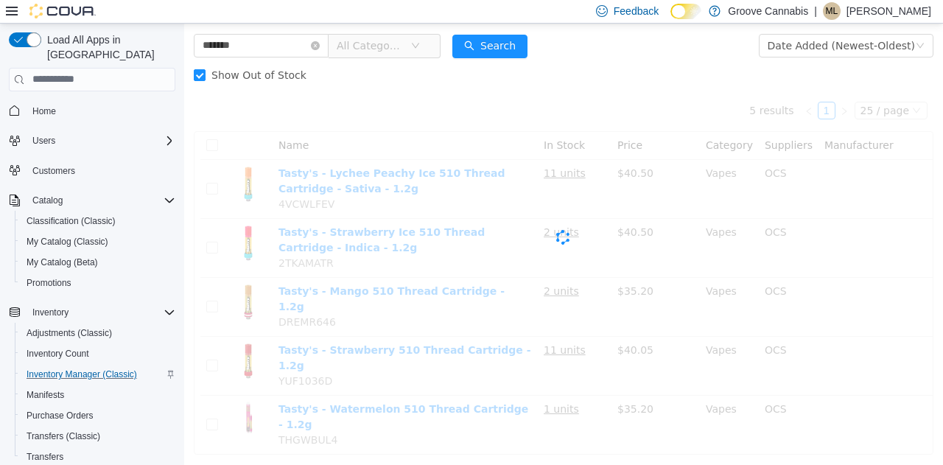
scroll to position [84, 0]
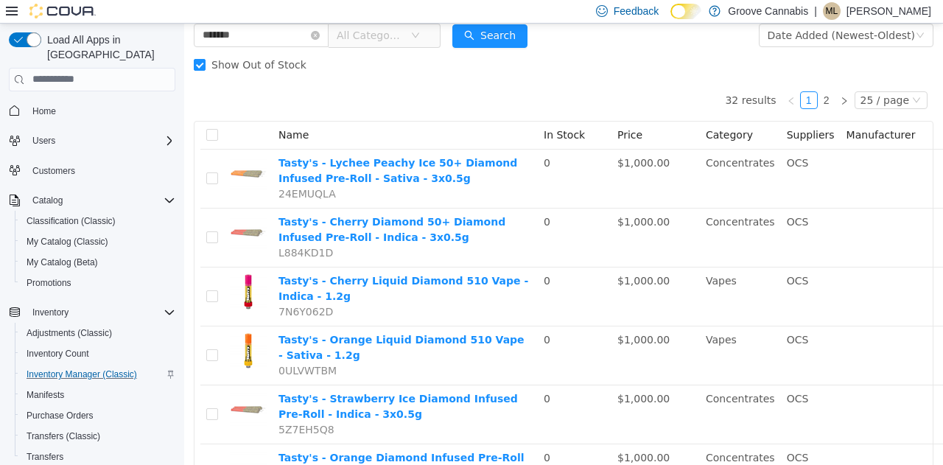
click at [388, 38] on span "All Categories" at bounding box center [370, 34] width 67 height 15
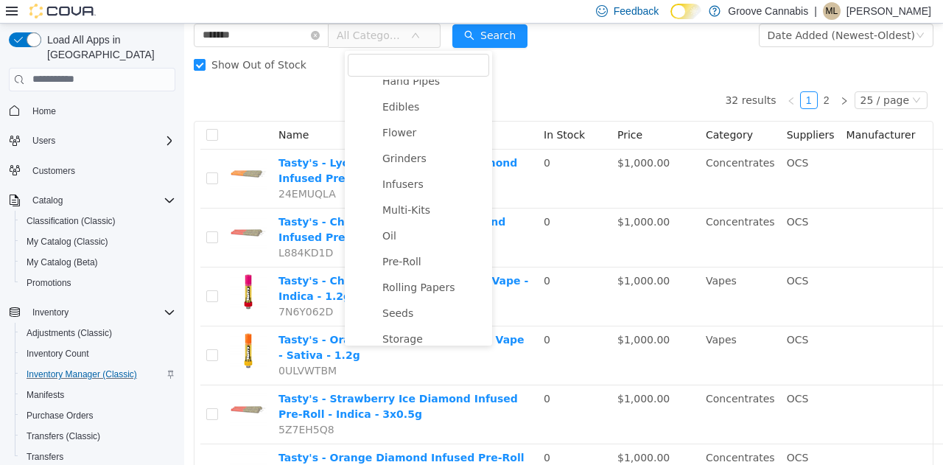
scroll to position [463, 0]
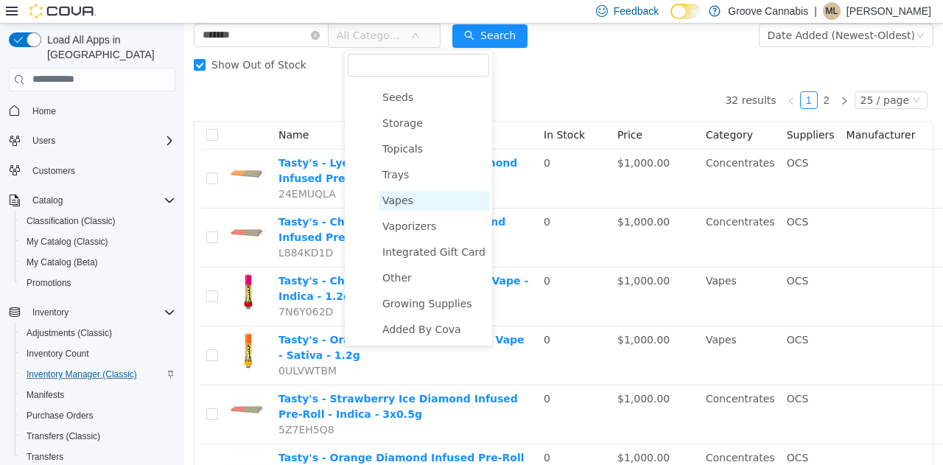
click at [392, 205] on span "Vapes" at bounding box center [397, 200] width 31 height 12
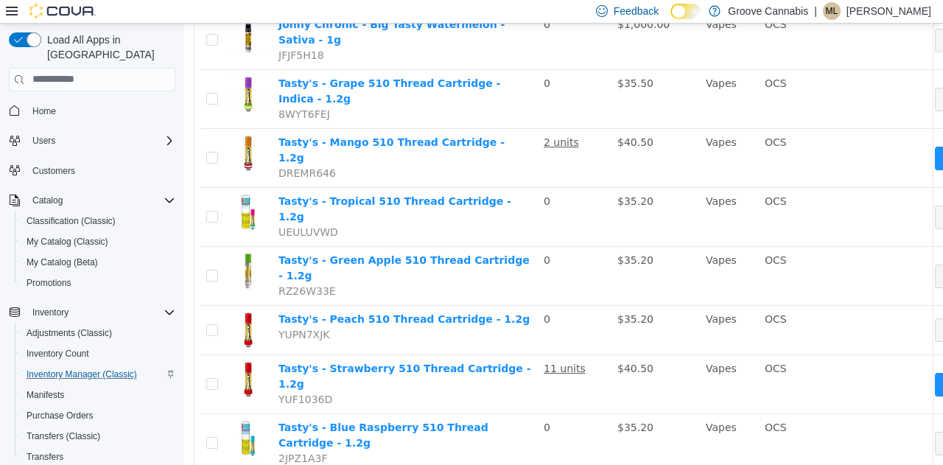
scroll to position [556, 0]
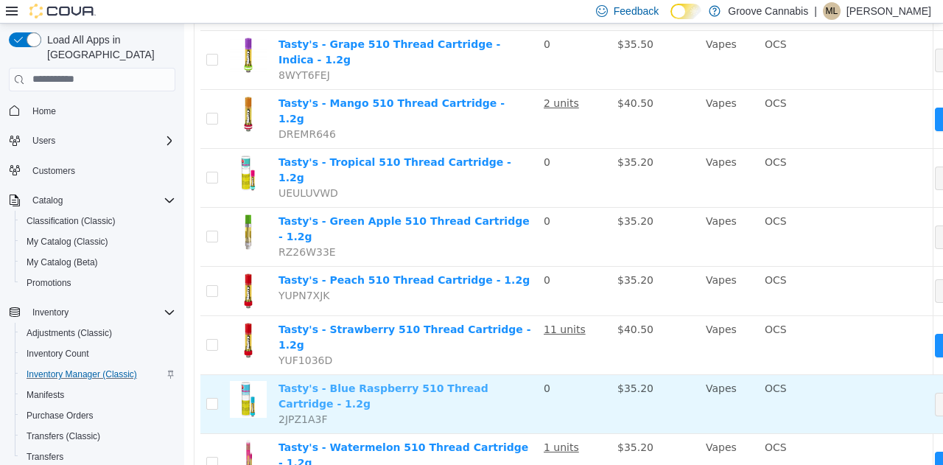
click at [383, 382] on link "Tasty's - Blue Raspberry 510 Thread Cartridge - 1.2g" at bounding box center [383, 395] width 210 height 27
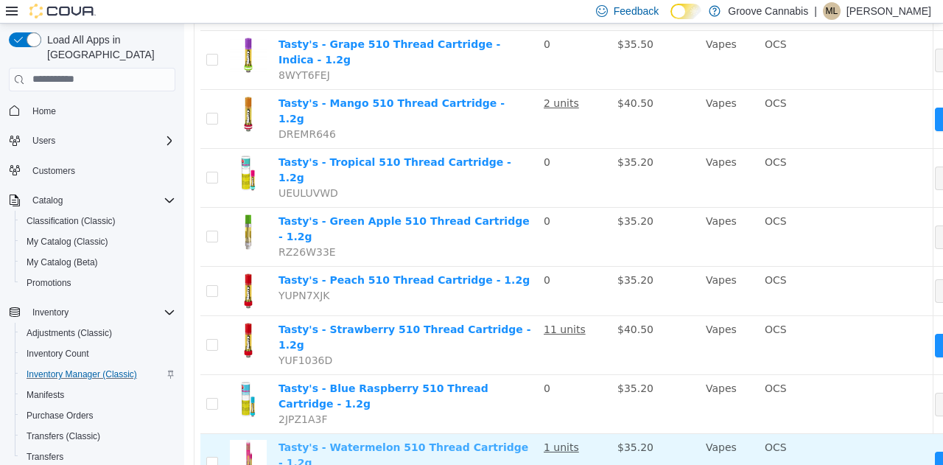
click at [392, 441] on link "Tasty's - Watermelon 510 Thread Cartridge - 1.2g" at bounding box center [403, 454] width 250 height 27
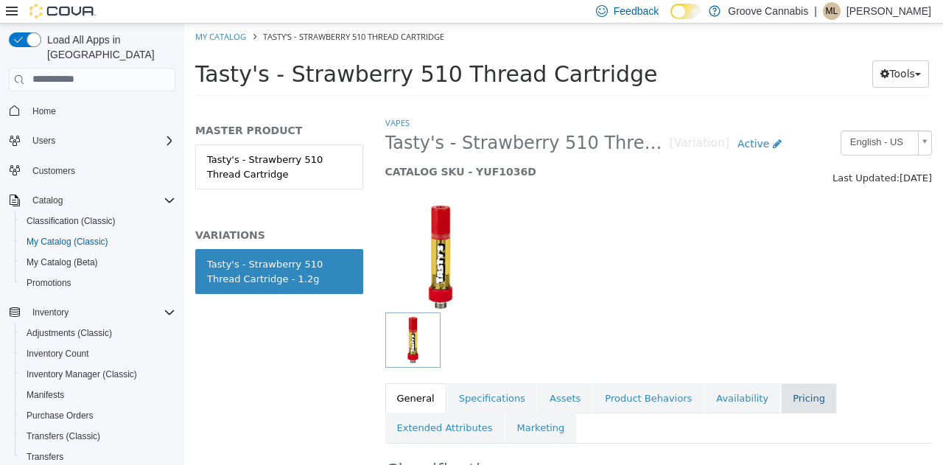
click at [781, 393] on link "Pricing" at bounding box center [809, 397] width 56 height 31
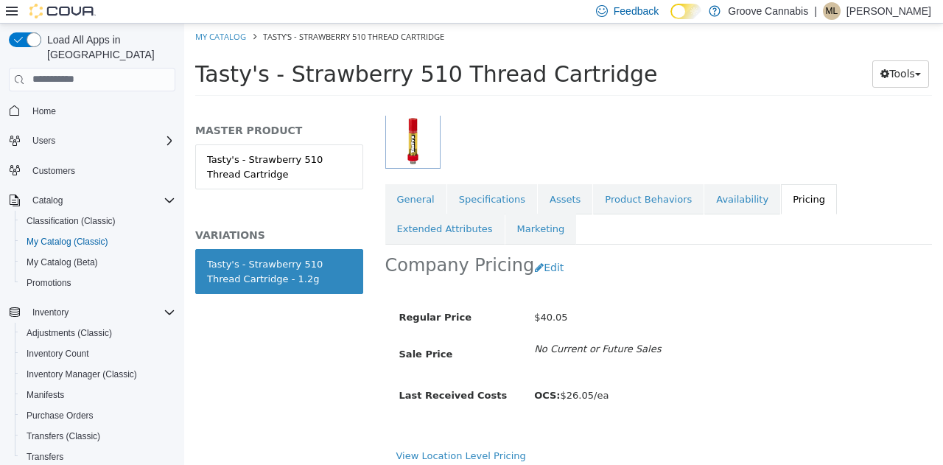
scroll to position [217, 0]
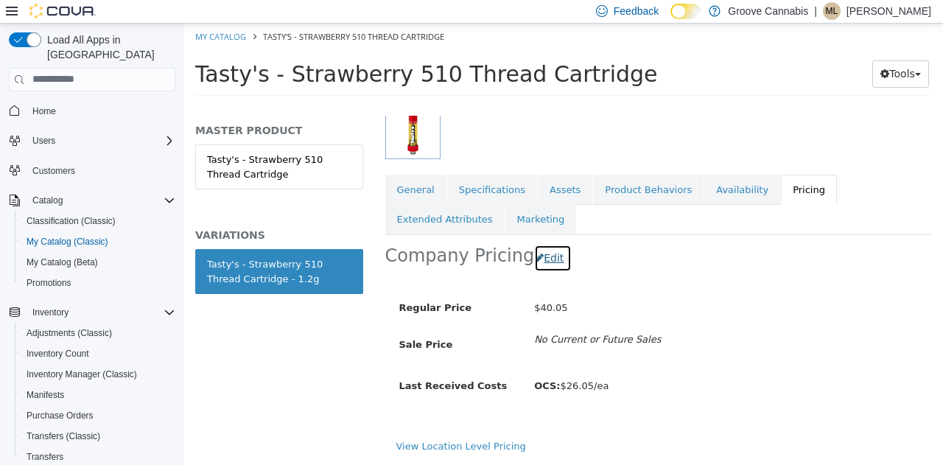
click at [540, 250] on button "Edit" at bounding box center [553, 257] width 38 height 27
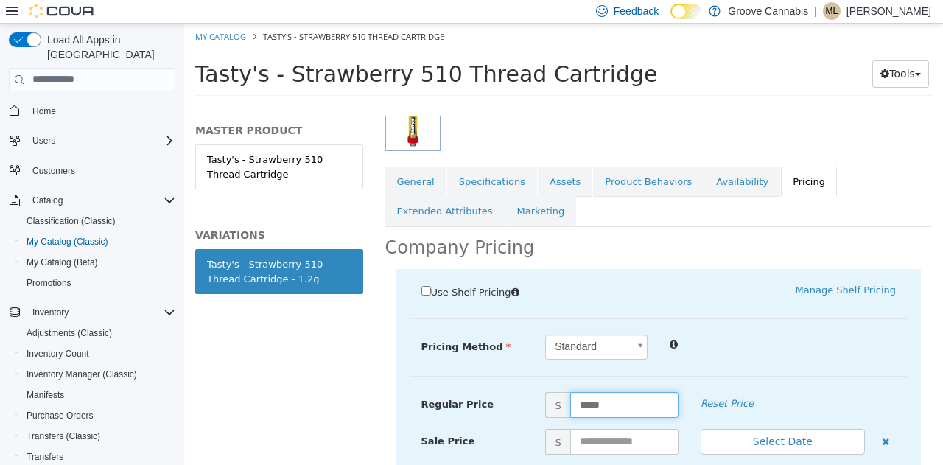
click at [598, 400] on input "*****" at bounding box center [624, 404] width 108 height 26
type input "*****"
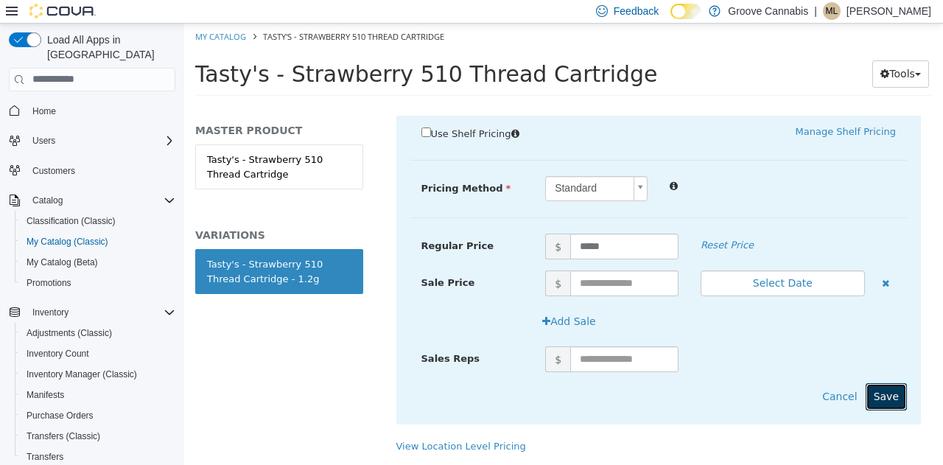
click at [889, 382] on button "Save" at bounding box center [886, 395] width 41 height 27
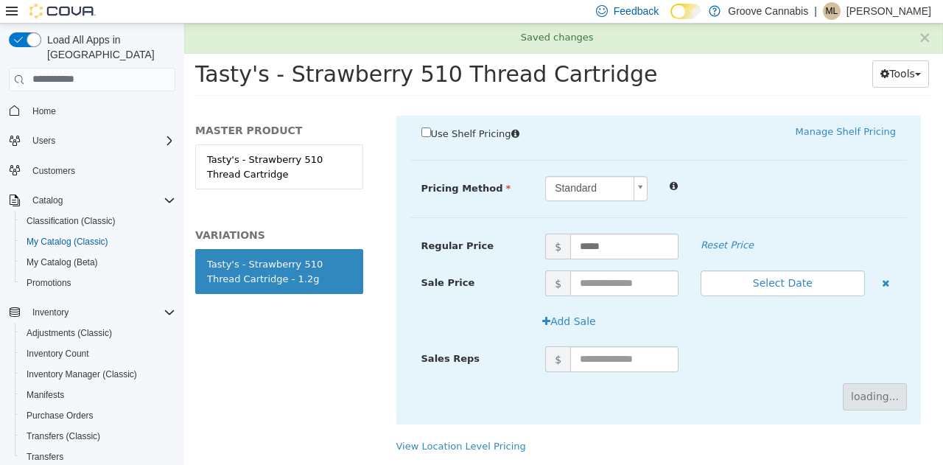
scroll to position [217, 0]
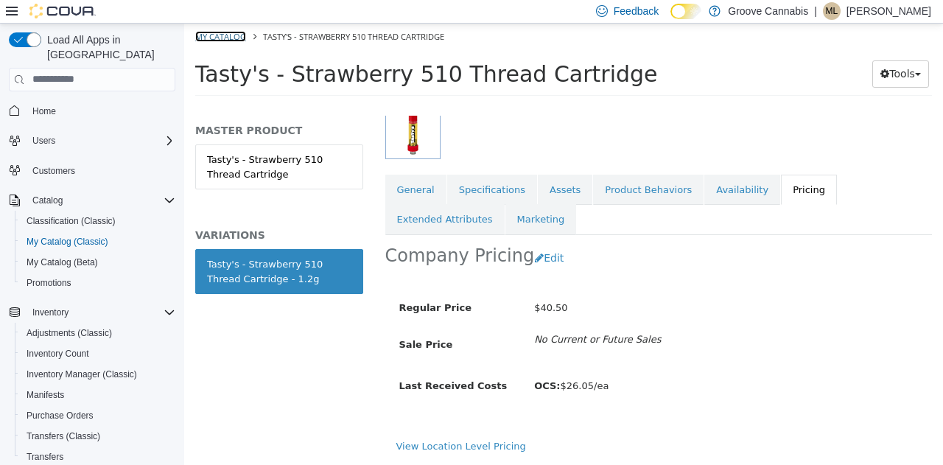
click at [217, 39] on link "My Catalog" at bounding box center [220, 35] width 51 height 11
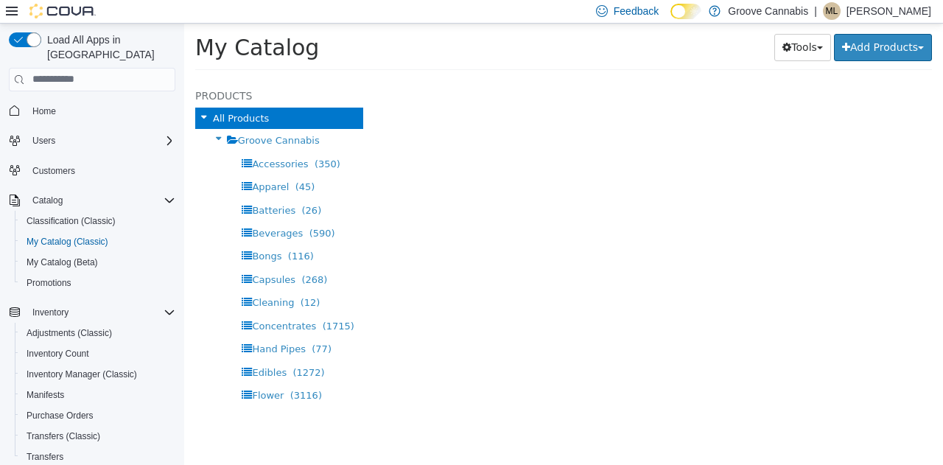
select select "**********"
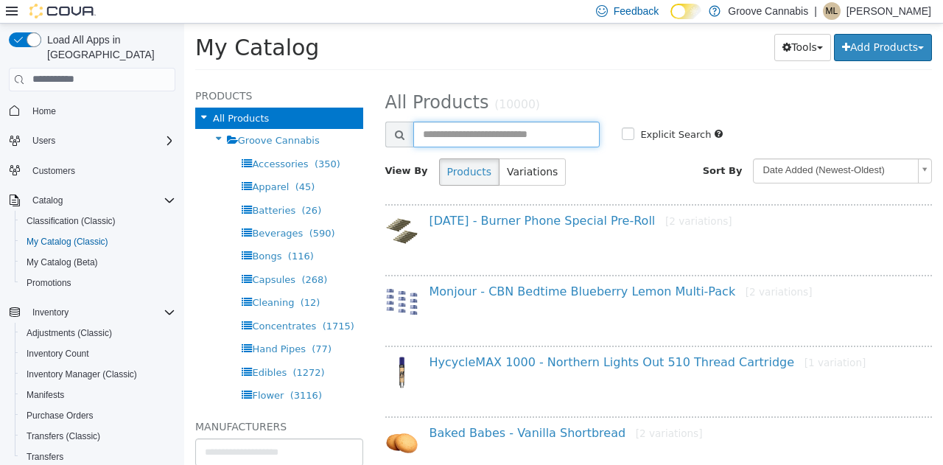
click at [451, 129] on input "text" at bounding box center [506, 134] width 187 height 26
type input "*******"
select select "**********"
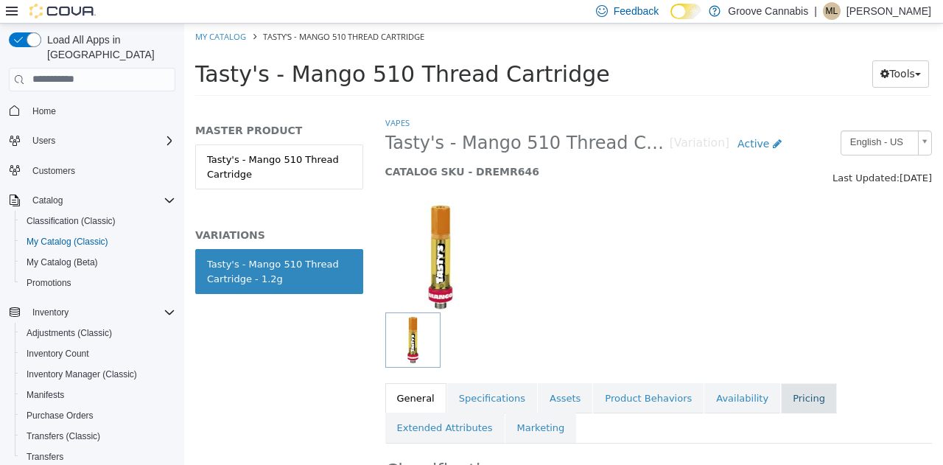
click at [781, 407] on link "Pricing" at bounding box center [809, 397] width 56 height 31
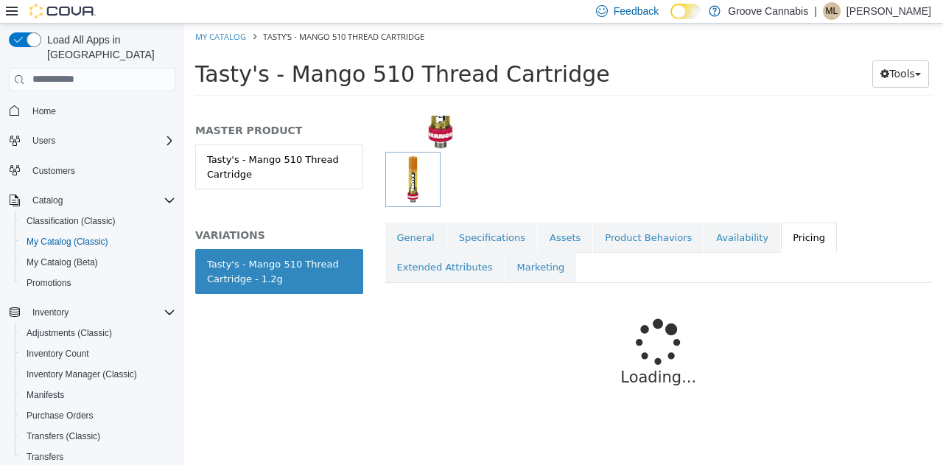
scroll to position [217, 0]
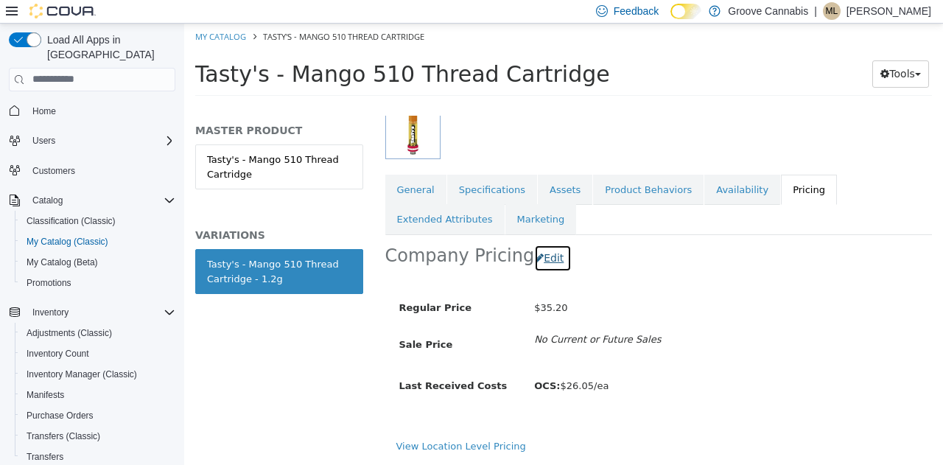
click at [541, 250] on button "Edit" at bounding box center [553, 257] width 38 height 27
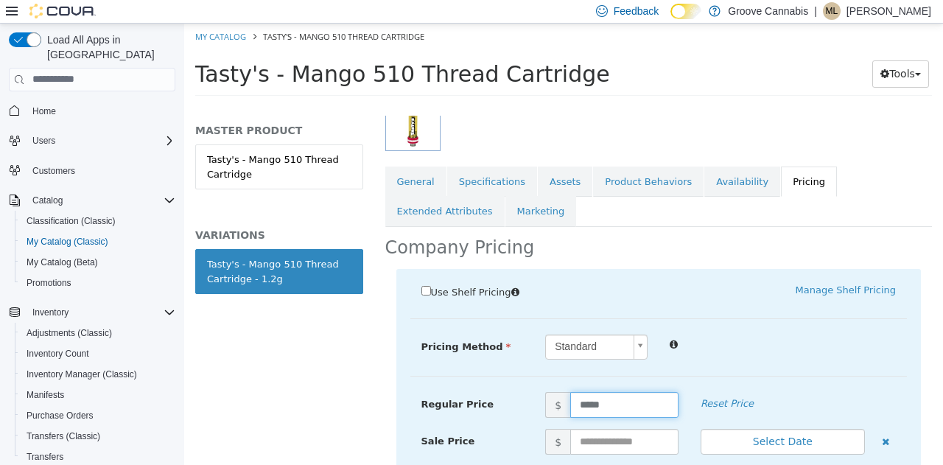
drag, startPoint x: 617, startPoint y: 408, endPoint x: 551, endPoint y: 403, distance: 66.5
click at [551, 403] on span "$ *****" at bounding box center [611, 404] width 155 height 26
click at [579, 403] on input "*****" at bounding box center [624, 404] width 108 height 26
type input "*****"
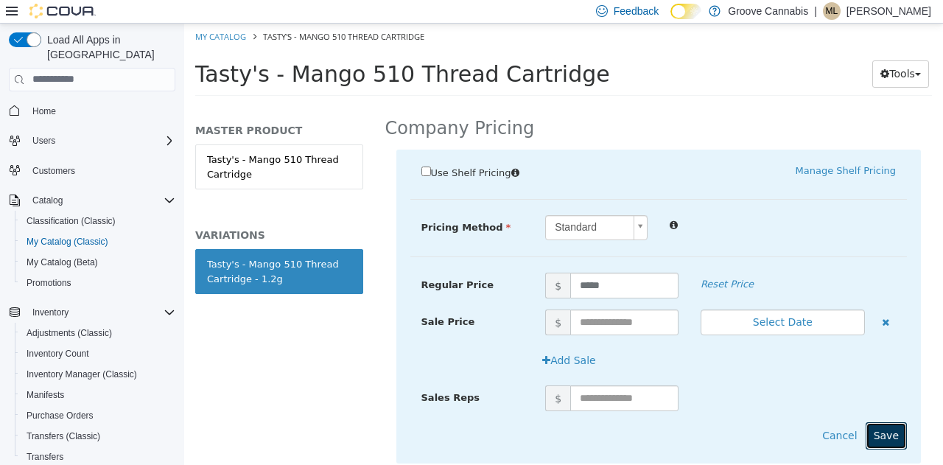
click at [873, 430] on button "Save" at bounding box center [886, 434] width 41 height 27
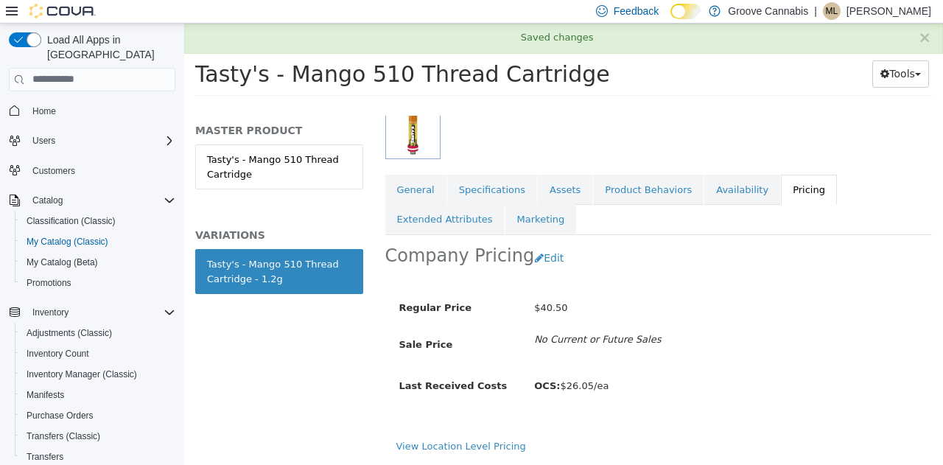
scroll to position [217, 0]
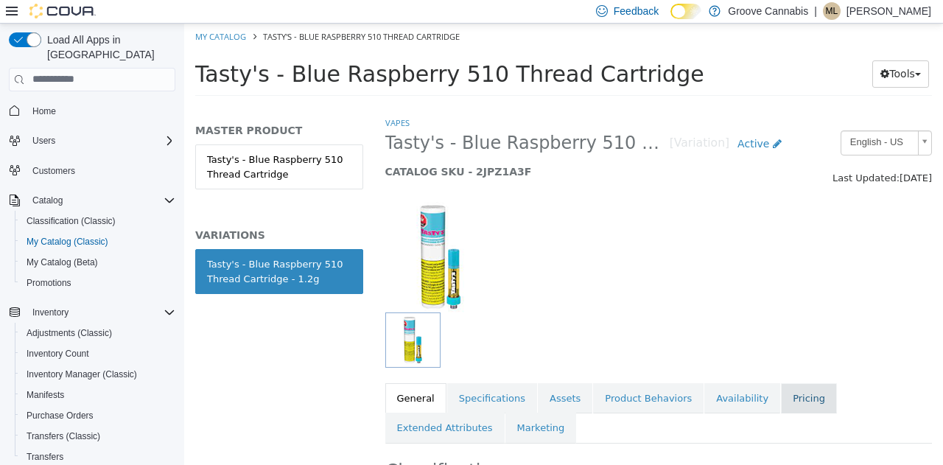
click at [781, 396] on link "Pricing" at bounding box center [809, 397] width 56 height 31
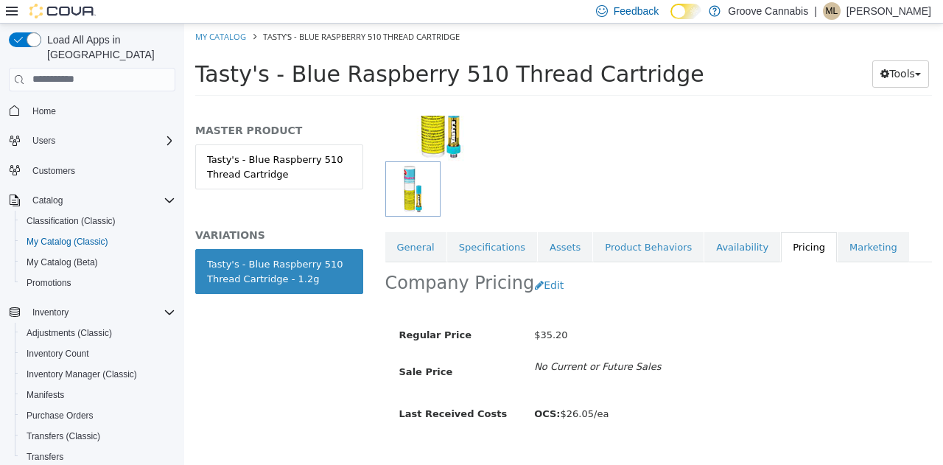
scroll to position [152, 0]
click at [542, 290] on button "Edit" at bounding box center [553, 283] width 38 height 27
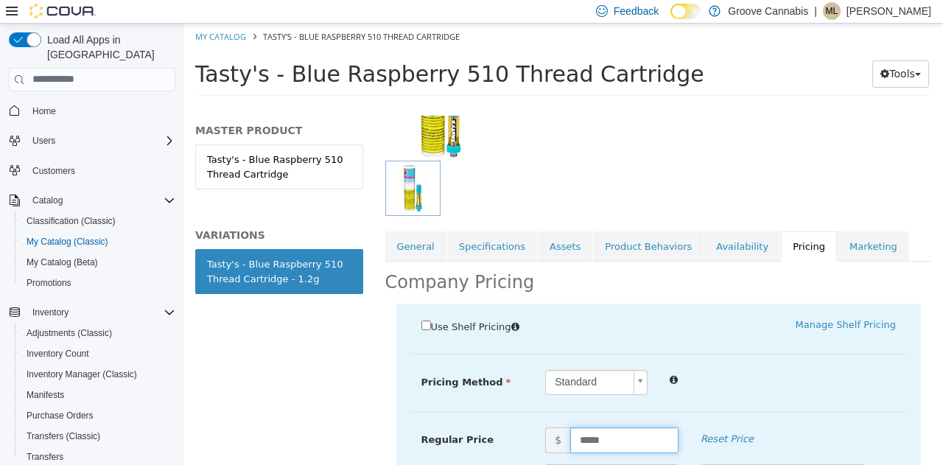
drag, startPoint x: 609, startPoint y: 433, endPoint x: 562, endPoint y: 433, distance: 46.4
click at [562, 433] on span "$ *****" at bounding box center [611, 440] width 155 height 26
type input "****"
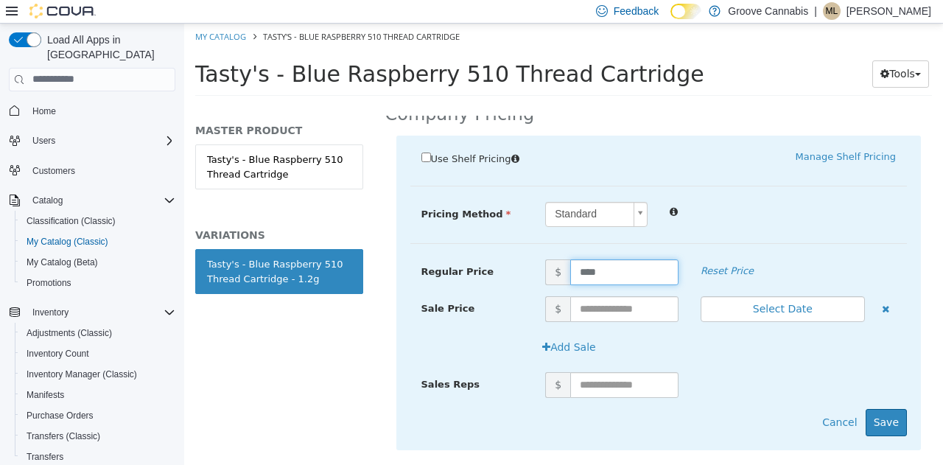
scroll to position [353, 0]
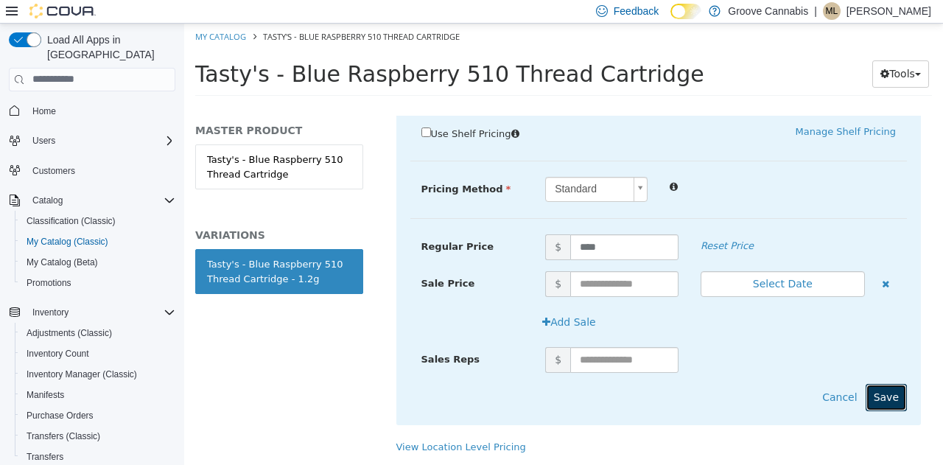
click at [886, 383] on button "Save" at bounding box center [886, 396] width 41 height 27
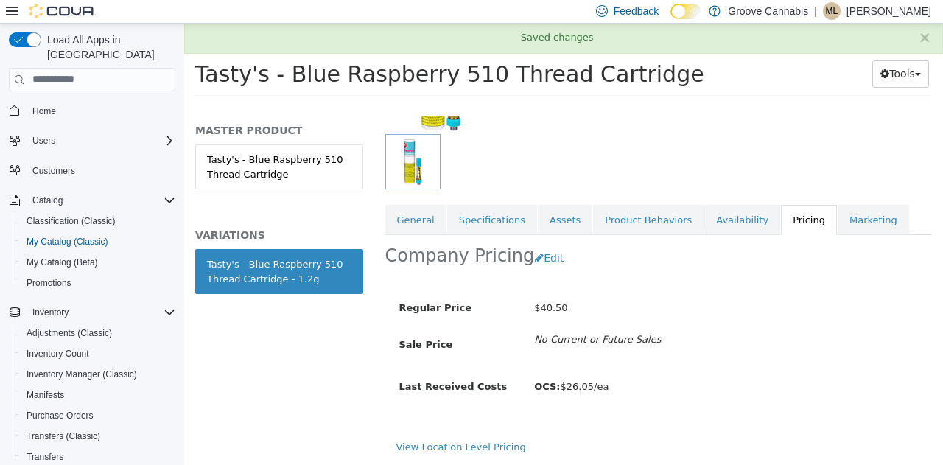
scroll to position [188, 0]
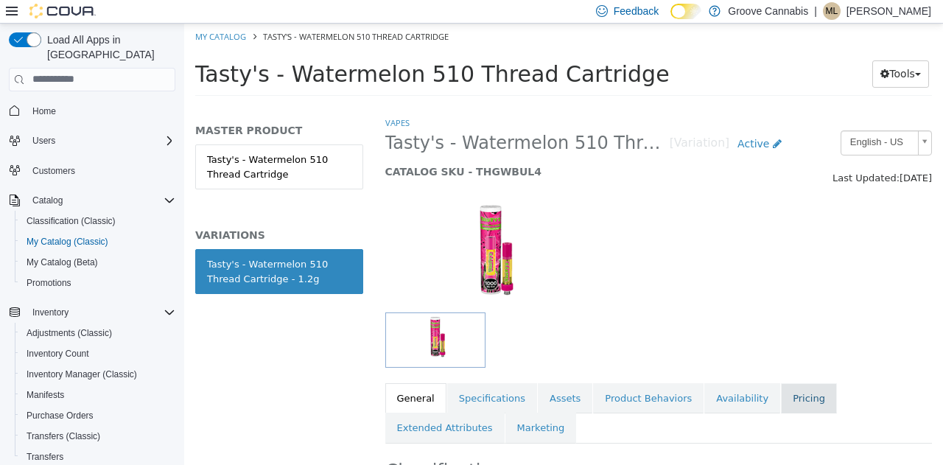
click at [781, 395] on link "Pricing" at bounding box center [809, 397] width 56 height 31
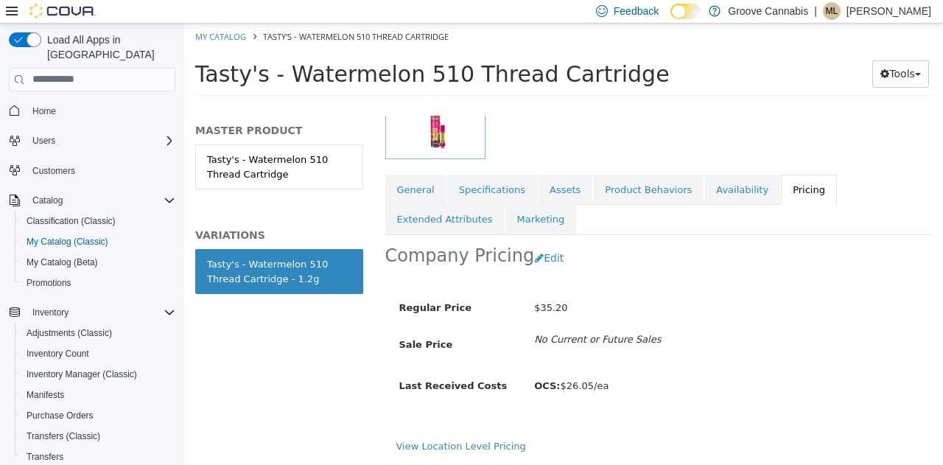
scroll to position [209, 0]
click at [541, 262] on button "Edit" at bounding box center [553, 257] width 38 height 27
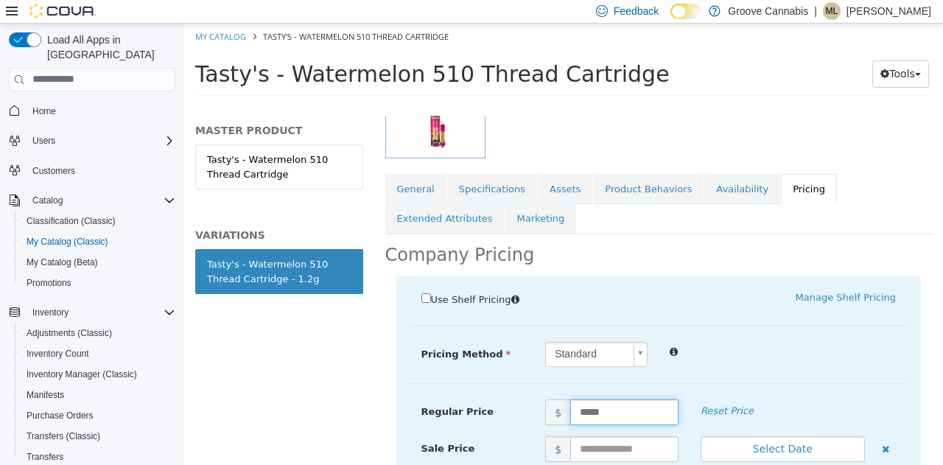
drag, startPoint x: 606, startPoint y: 411, endPoint x: 558, endPoint y: 399, distance: 49.5
click at [558, 399] on span "$ *****" at bounding box center [611, 412] width 155 height 26
type input "****"
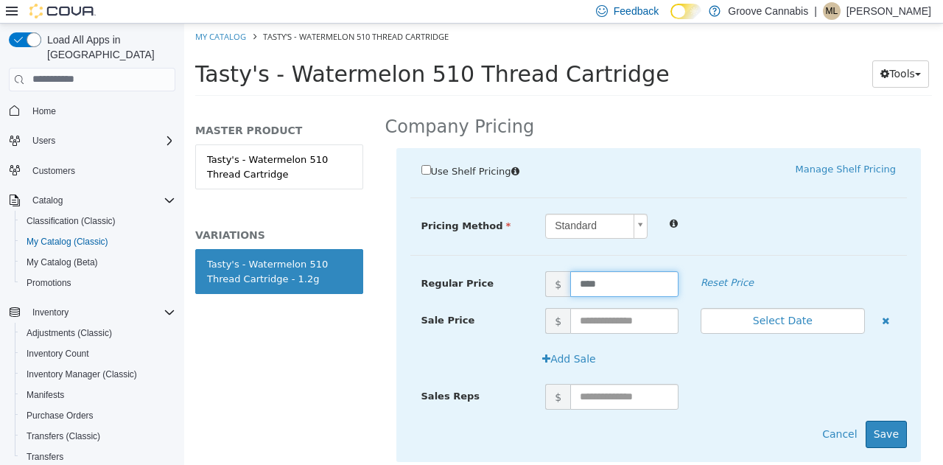
scroll to position [338, 0]
click at [874, 426] on button "Save" at bounding box center [886, 432] width 41 height 27
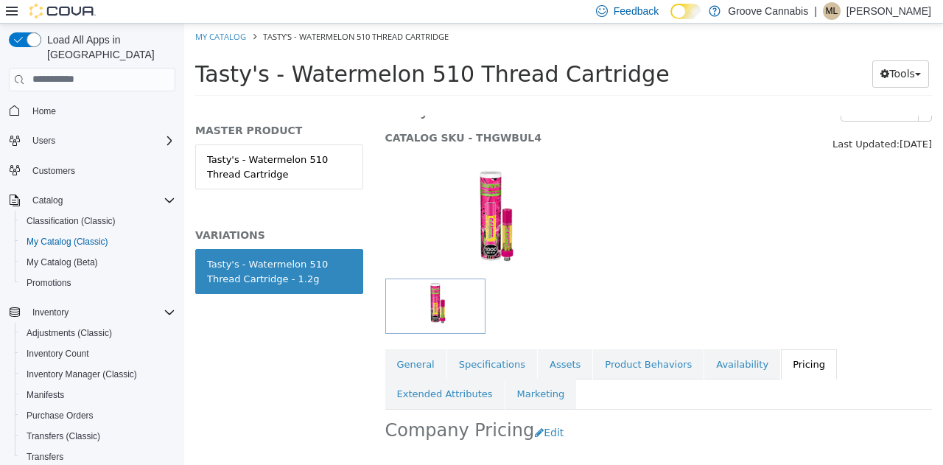
scroll to position [33, 0]
